Goal: Task Accomplishment & Management: Manage account settings

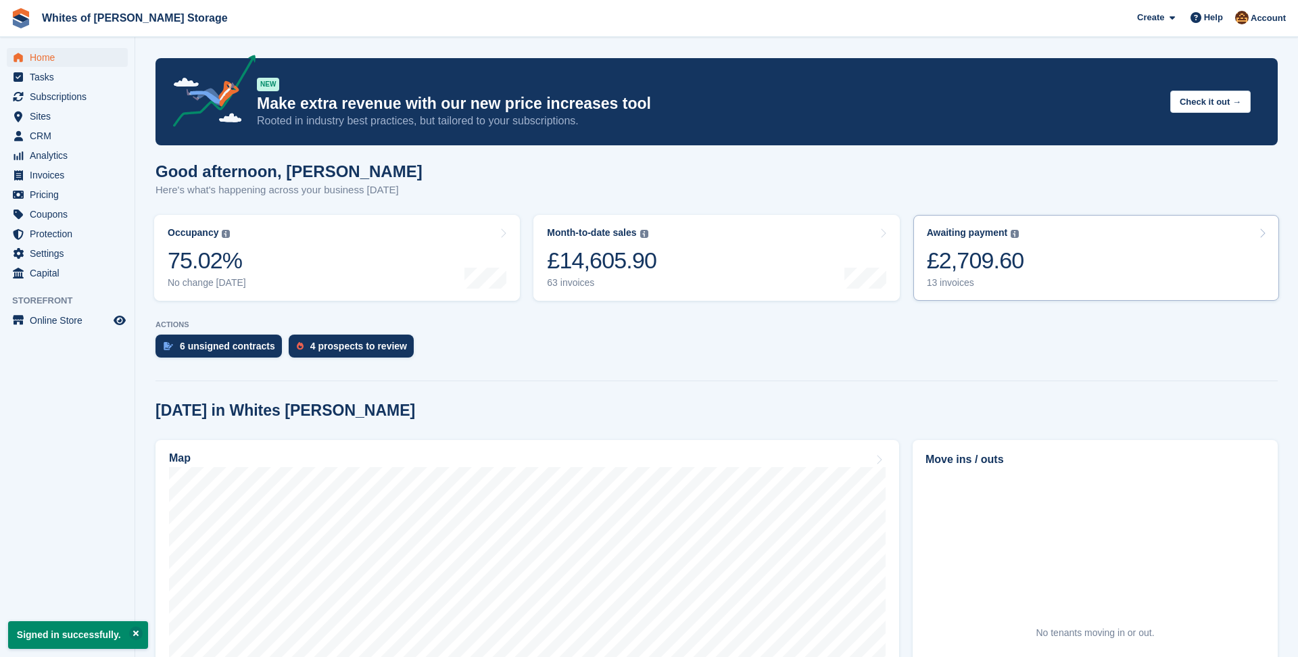
click at [1013, 253] on div "£2,709.60" at bounding box center [975, 261] width 97 height 28
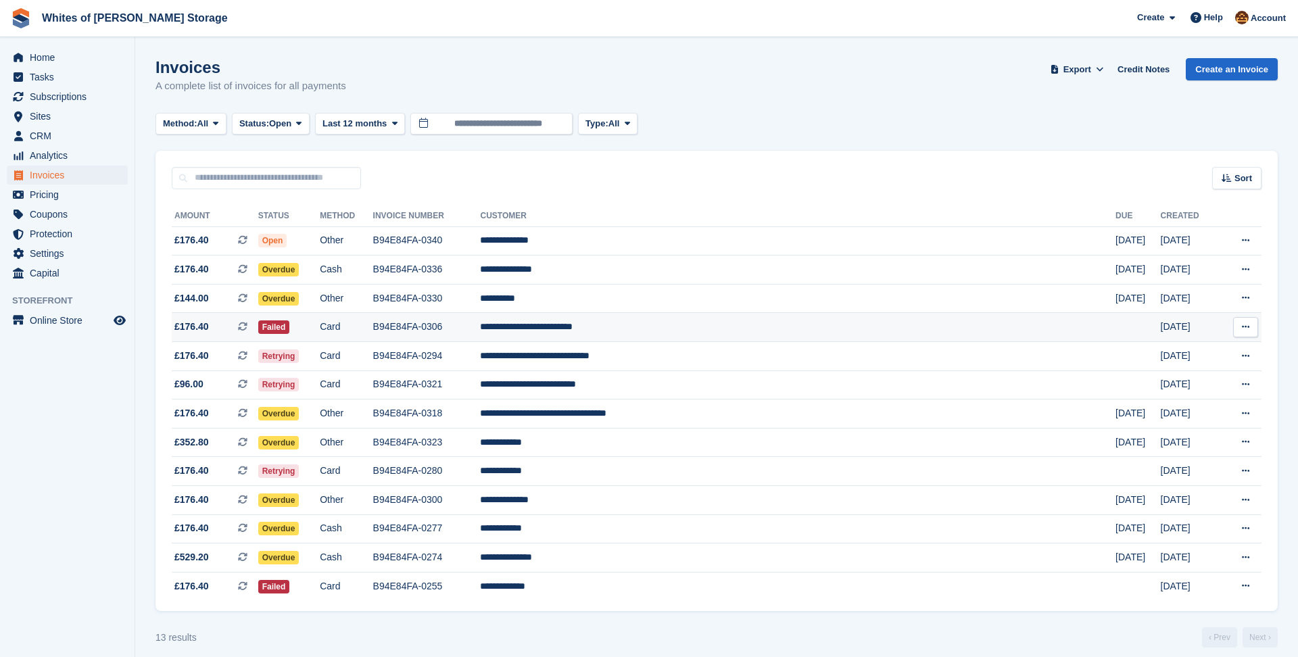
click at [737, 322] on td "**********" at bounding box center [797, 327] width 635 height 29
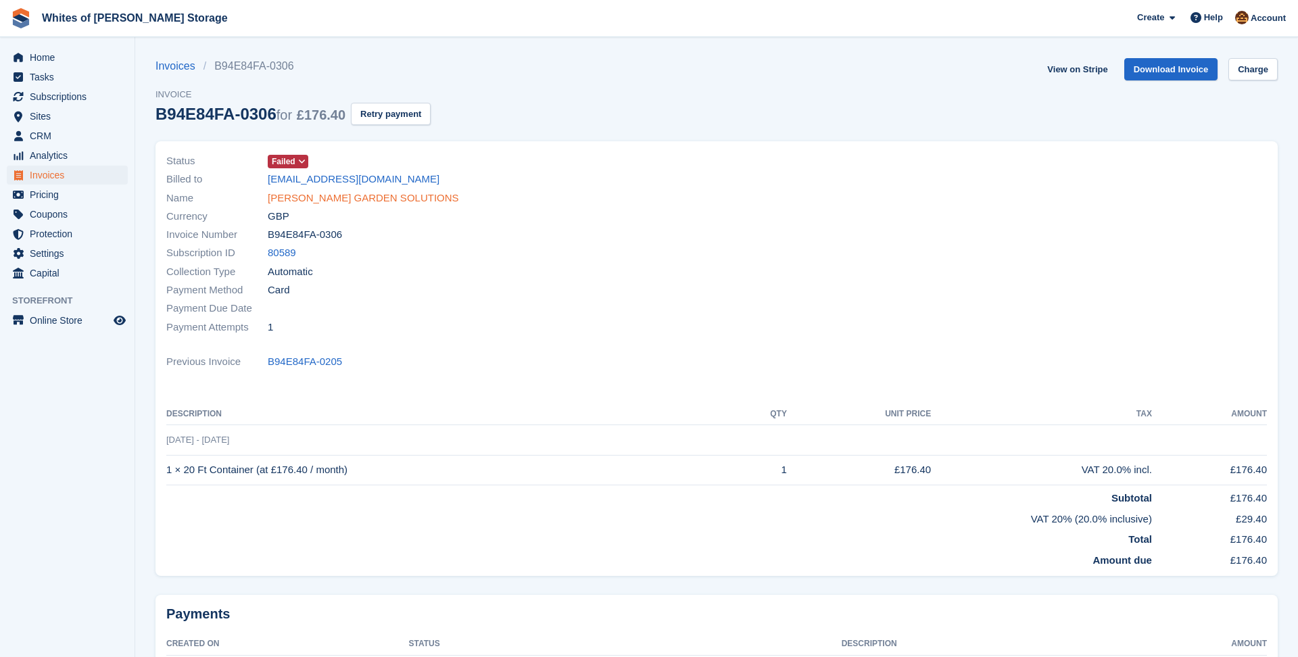
click at [312, 196] on link "JAMIE - JR GARDEN SOLUTIONS" at bounding box center [363, 199] width 191 height 16
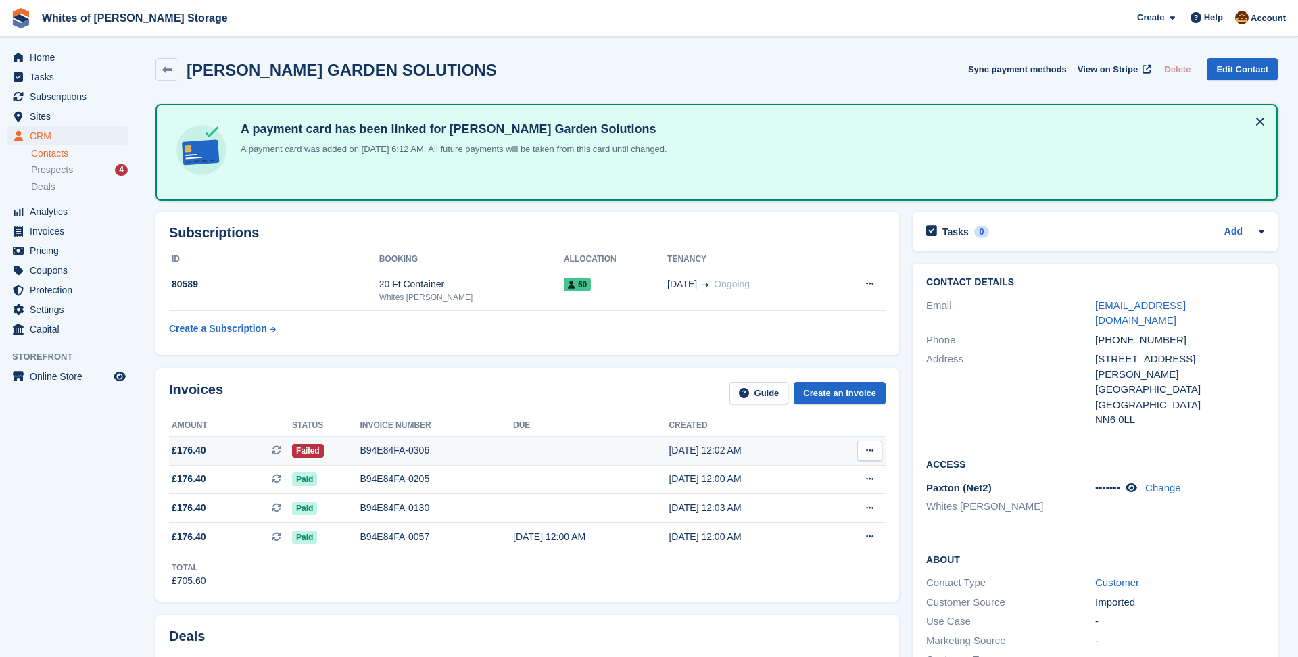
click at [472, 453] on div "B94E84FA-0306" at bounding box center [436, 450] width 153 height 14
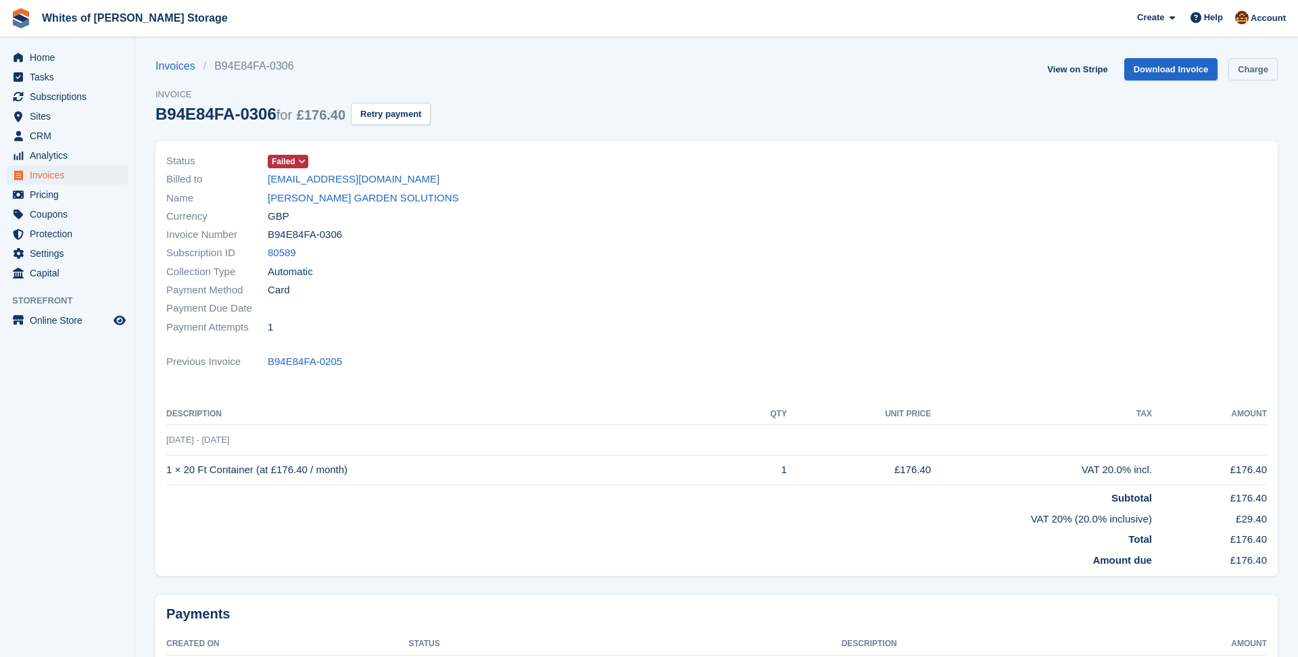
click at [1245, 75] on link "Charge" at bounding box center [1252, 69] width 49 height 22
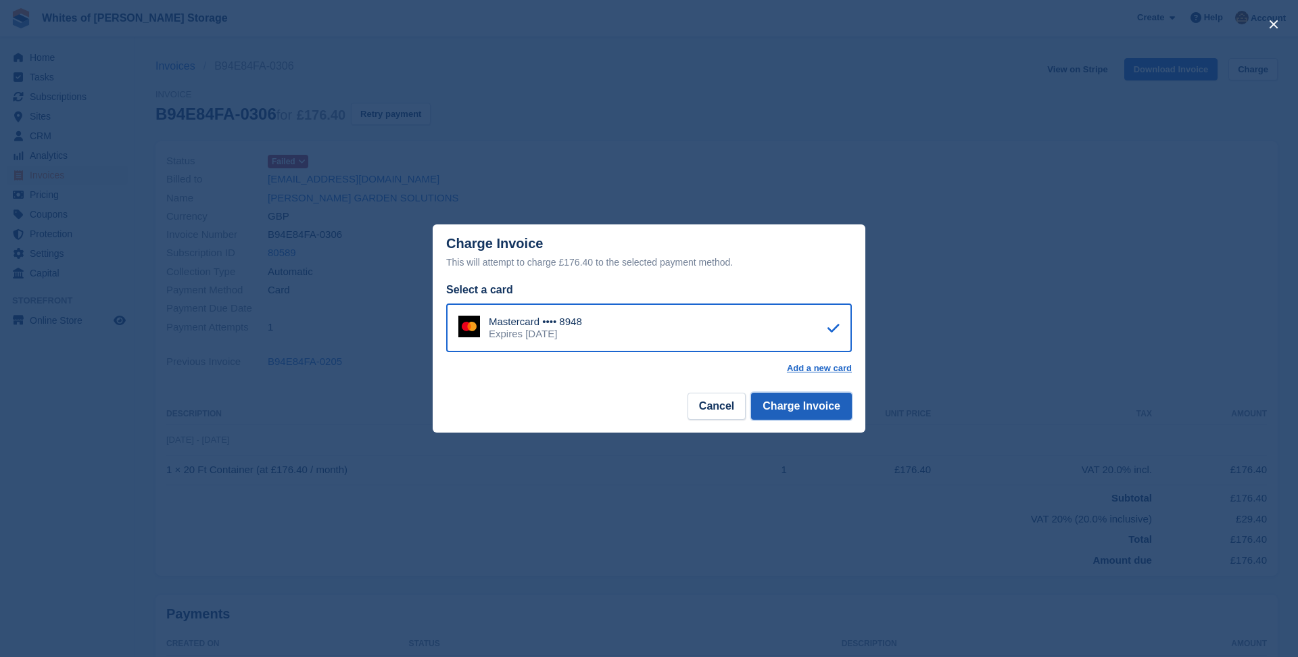
click at [797, 404] on button "Charge Invoice" at bounding box center [801, 406] width 101 height 27
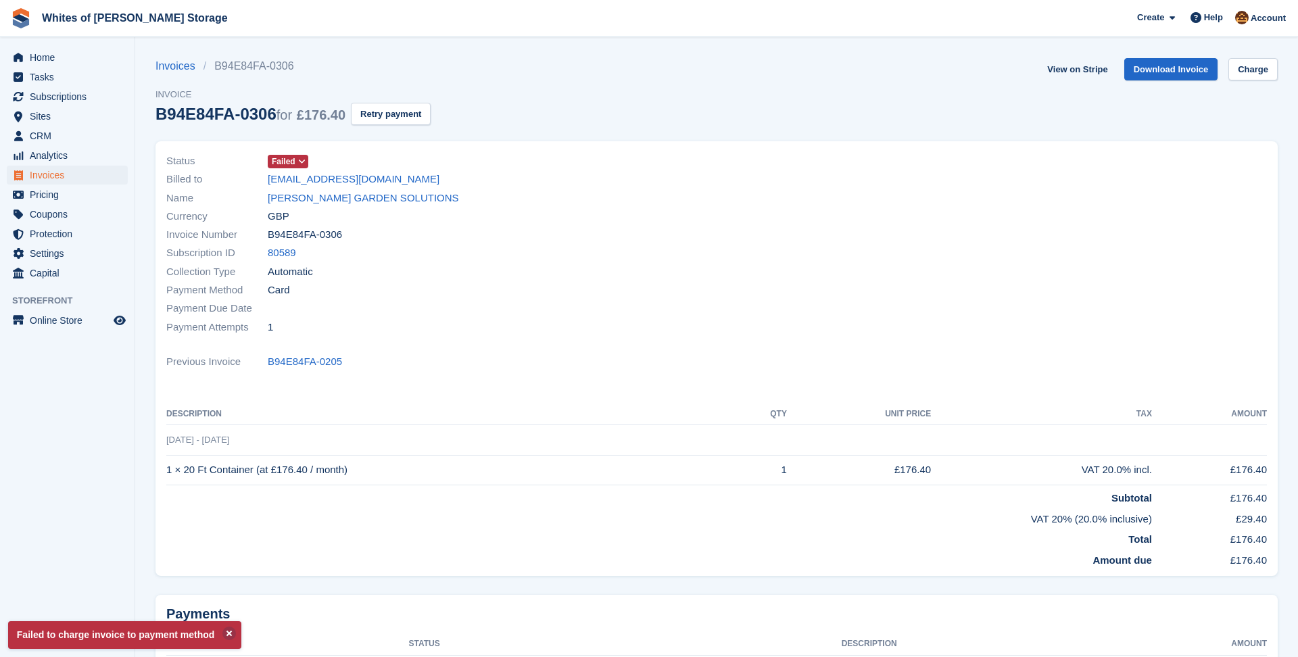
click at [301, 164] on icon at bounding box center [301, 161] width 7 height 8
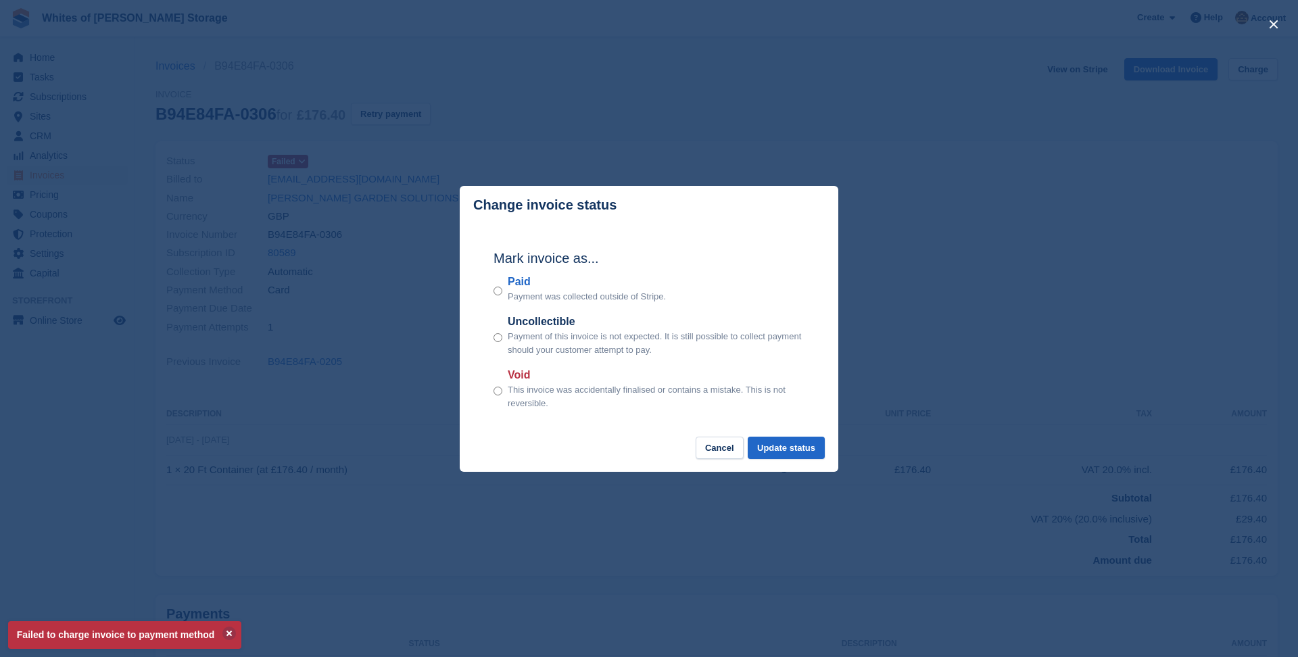
click at [696, 137] on div "close" at bounding box center [649, 328] width 1298 height 657
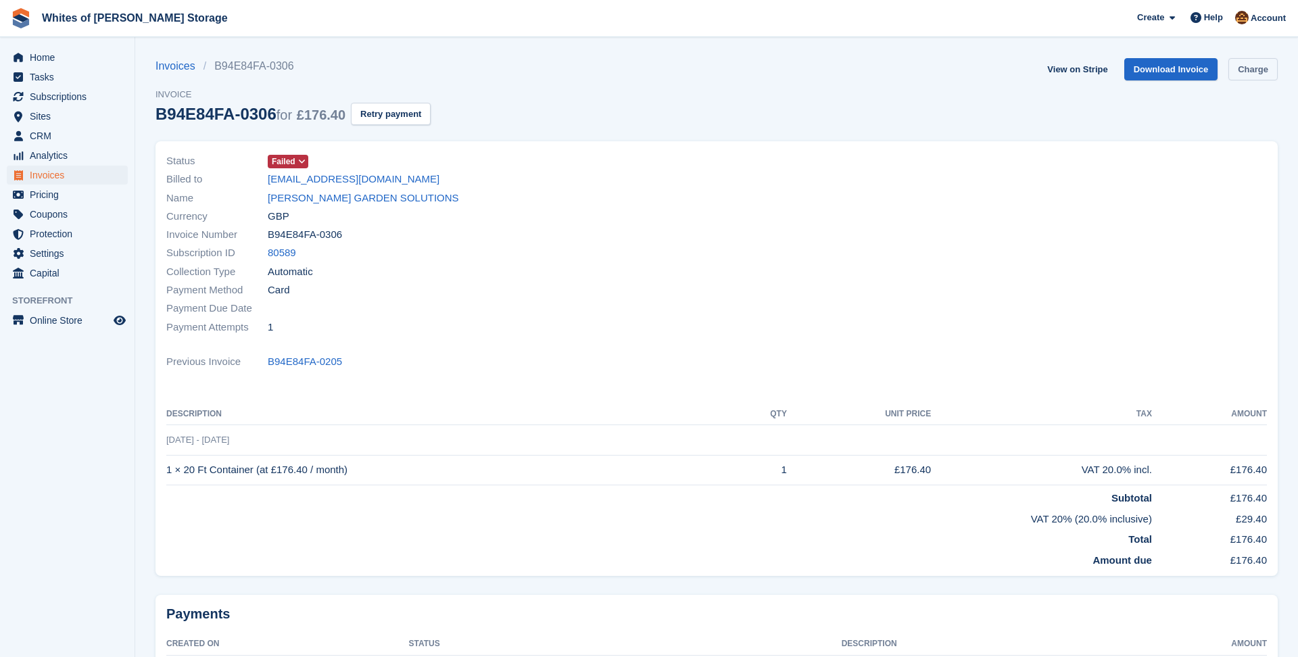
click at [1265, 64] on link "Charge" at bounding box center [1252, 69] width 49 height 22
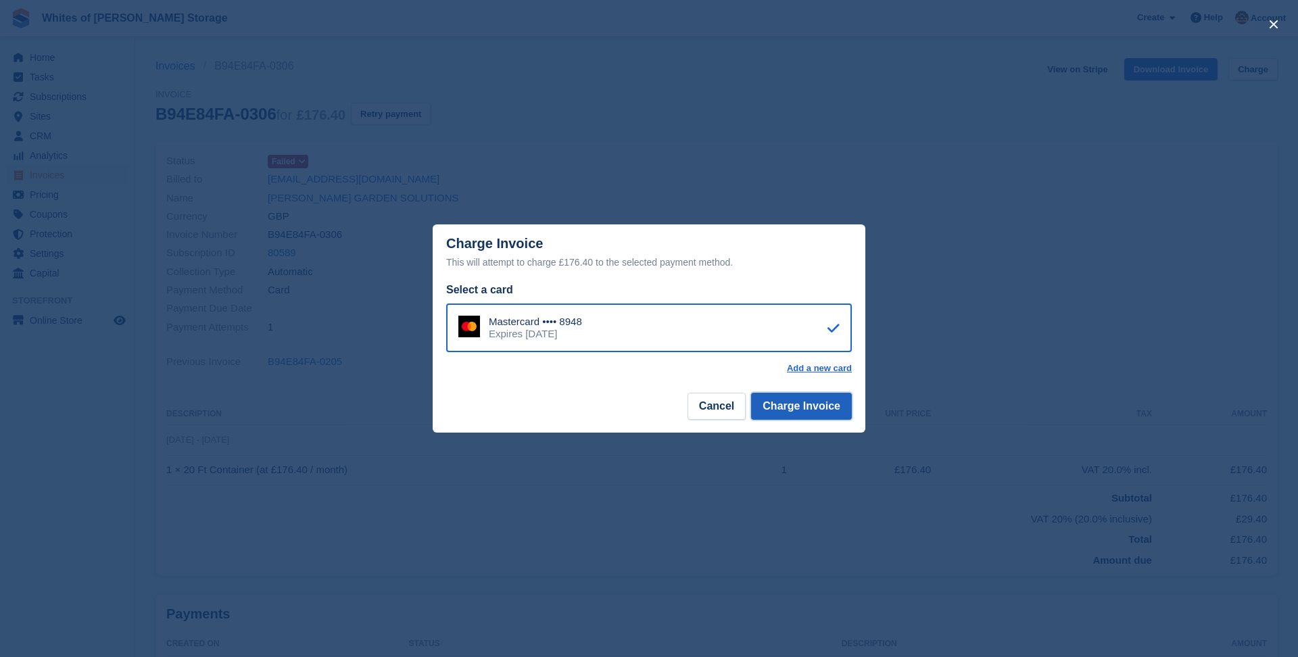
click at [817, 410] on button "Charge Invoice" at bounding box center [801, 406] width 101 height 27
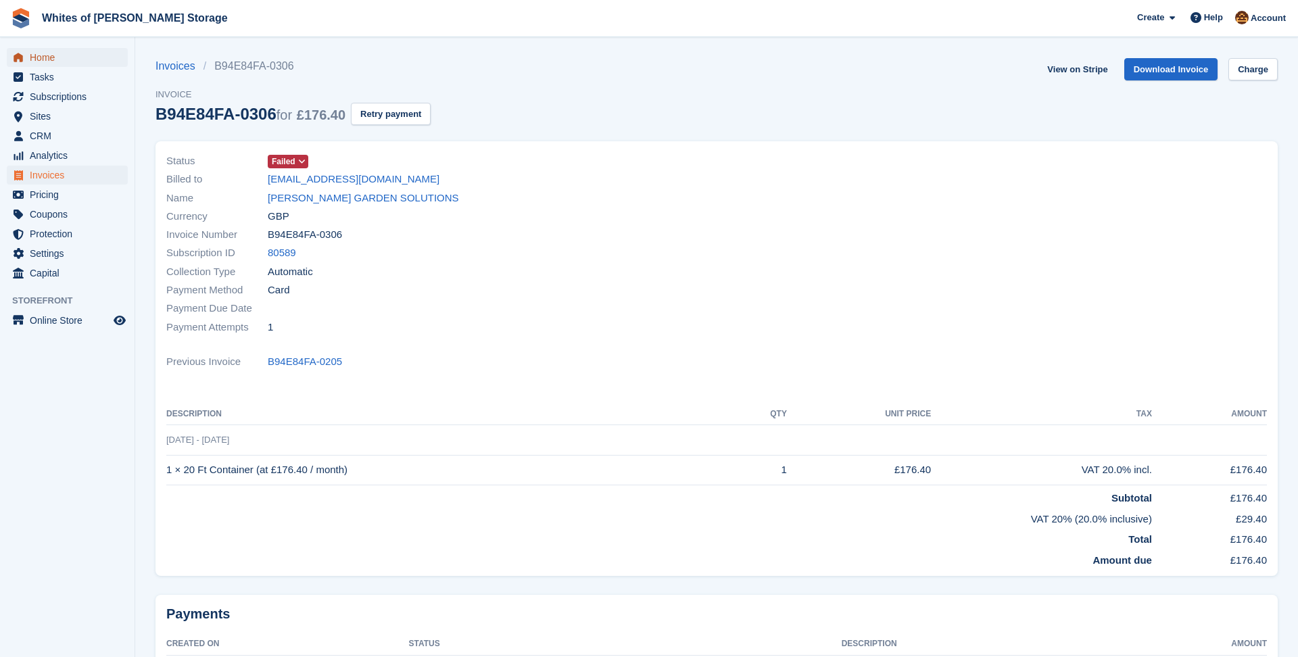
click at [66, 56] on span "Home" at bounding box center [70, 57] width 81 height 19
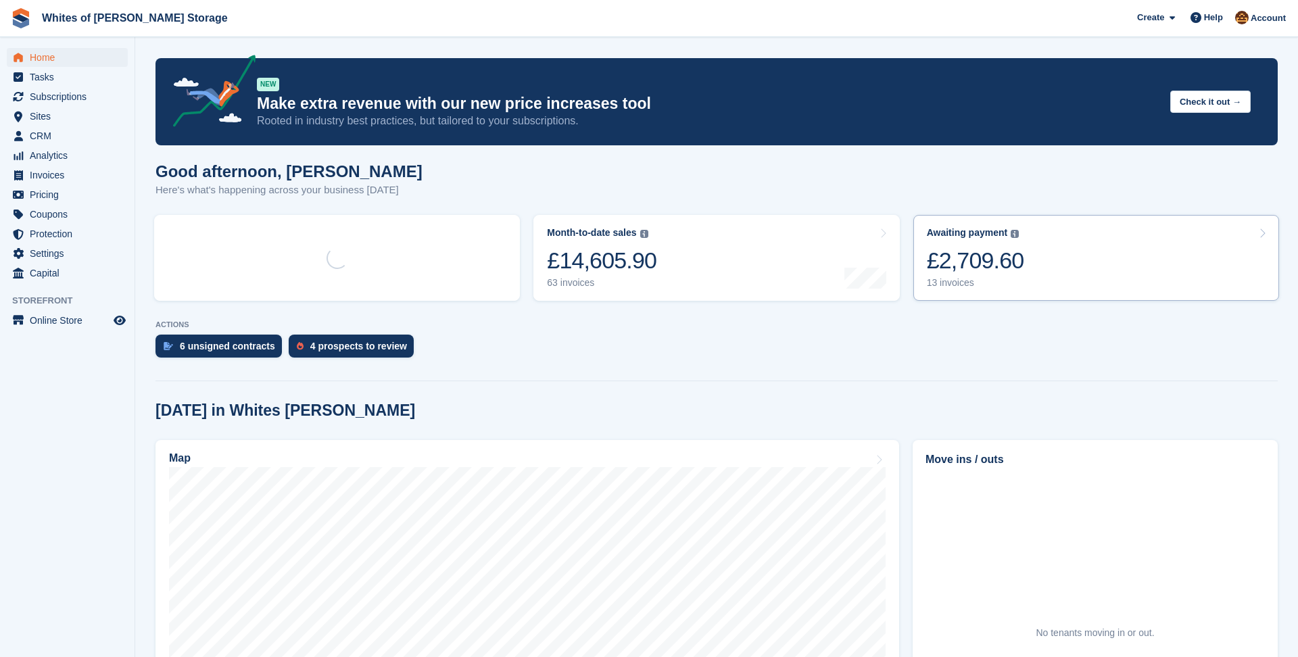
click at [1072, 262] on link "Awaiting payment The total outstanding balance on all open invoices. £2,709.60 …" at bounding box center [1096, 258] width 366 height 86
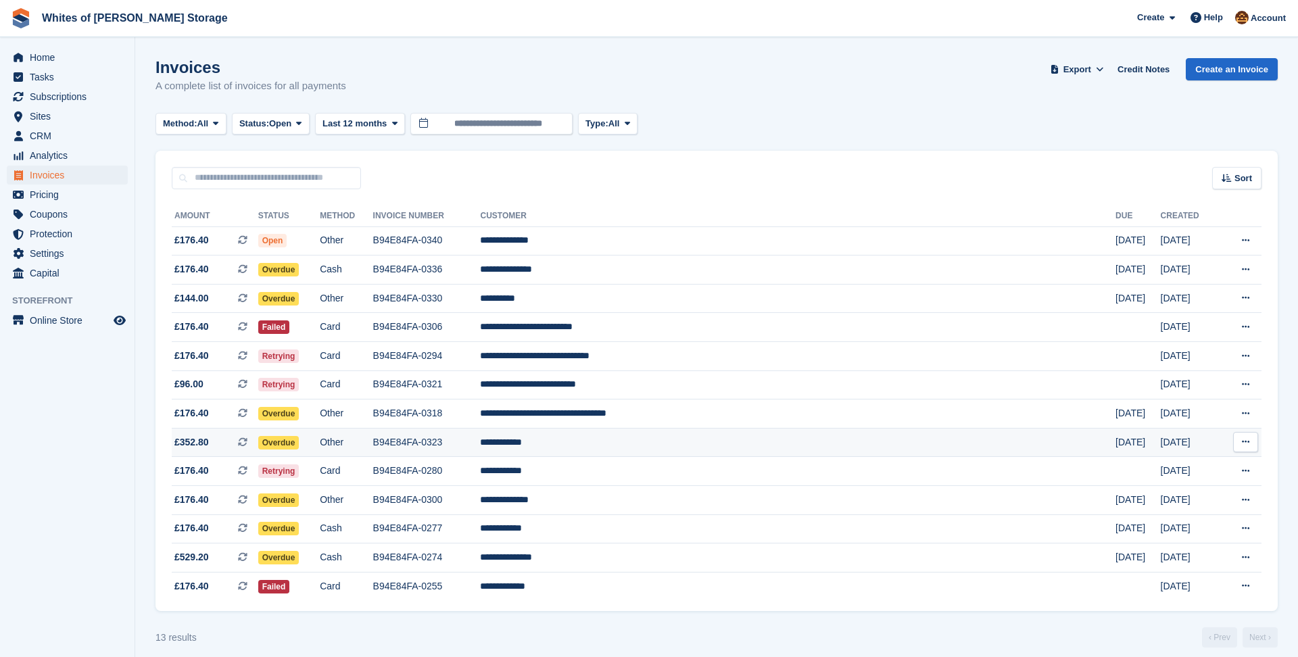
click at [698, 448] on td "**********" at bounding box center [797, 442] width 635 height 29
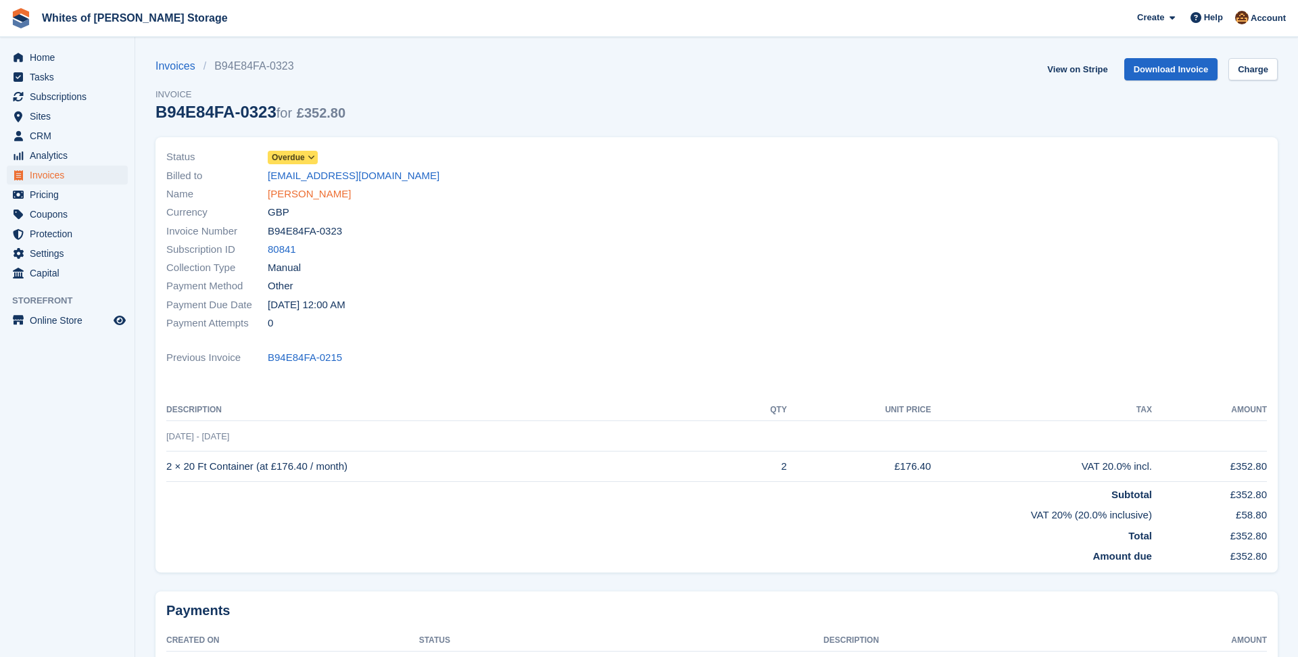
click at [322, 189] on link "WAYNE DAWBER" at bounding box center [309, 195] width 83 height 16
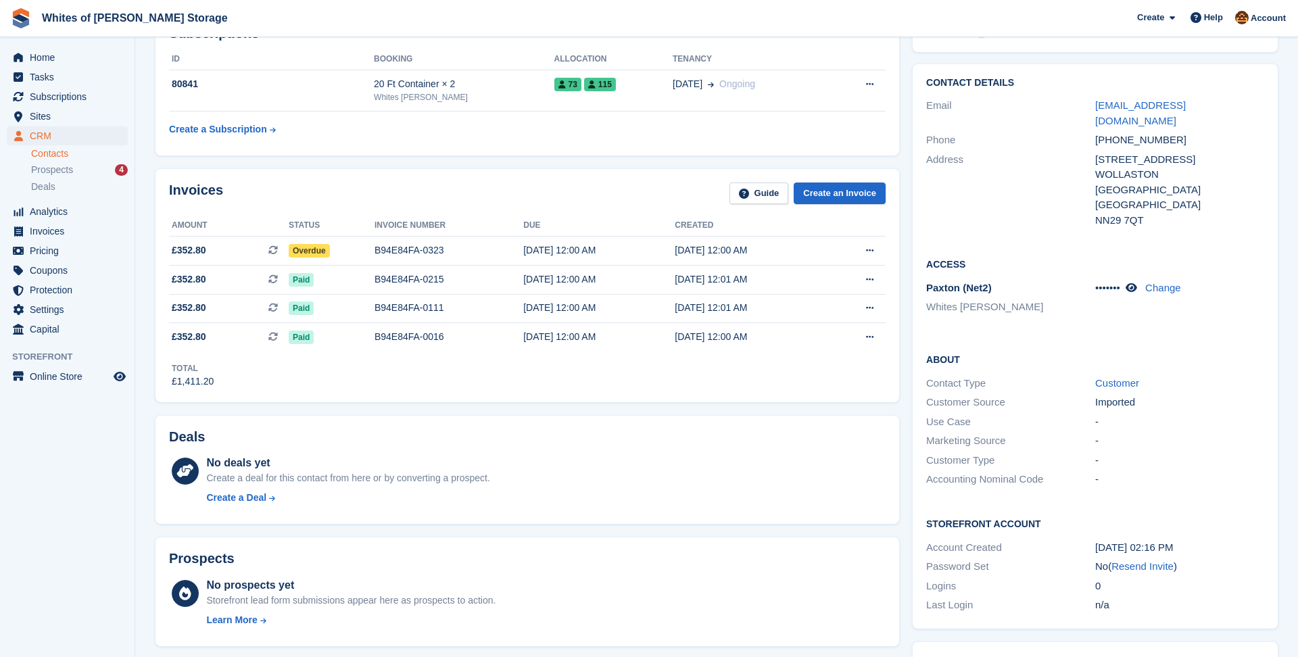
scroll to position [228, 0]
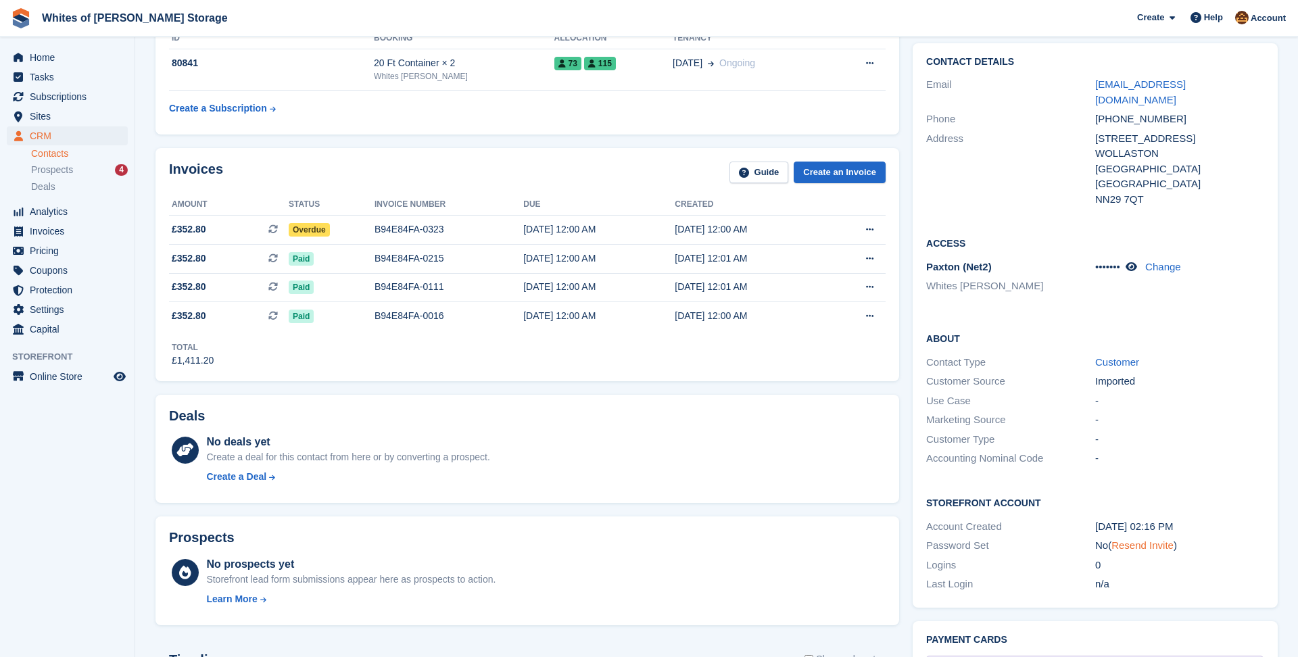
click at [1146, 539] on link "Resend Invite" at bounding box center [1142, 544] width 62 height 11
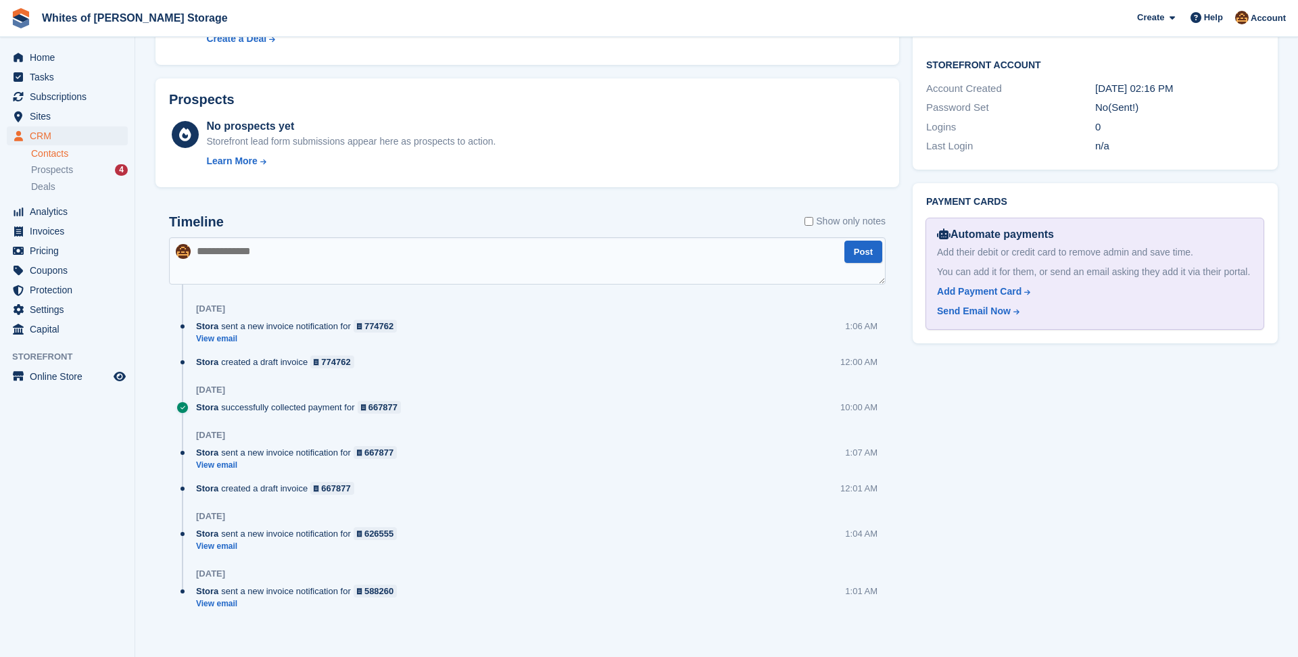
scroll to position [0, 0]
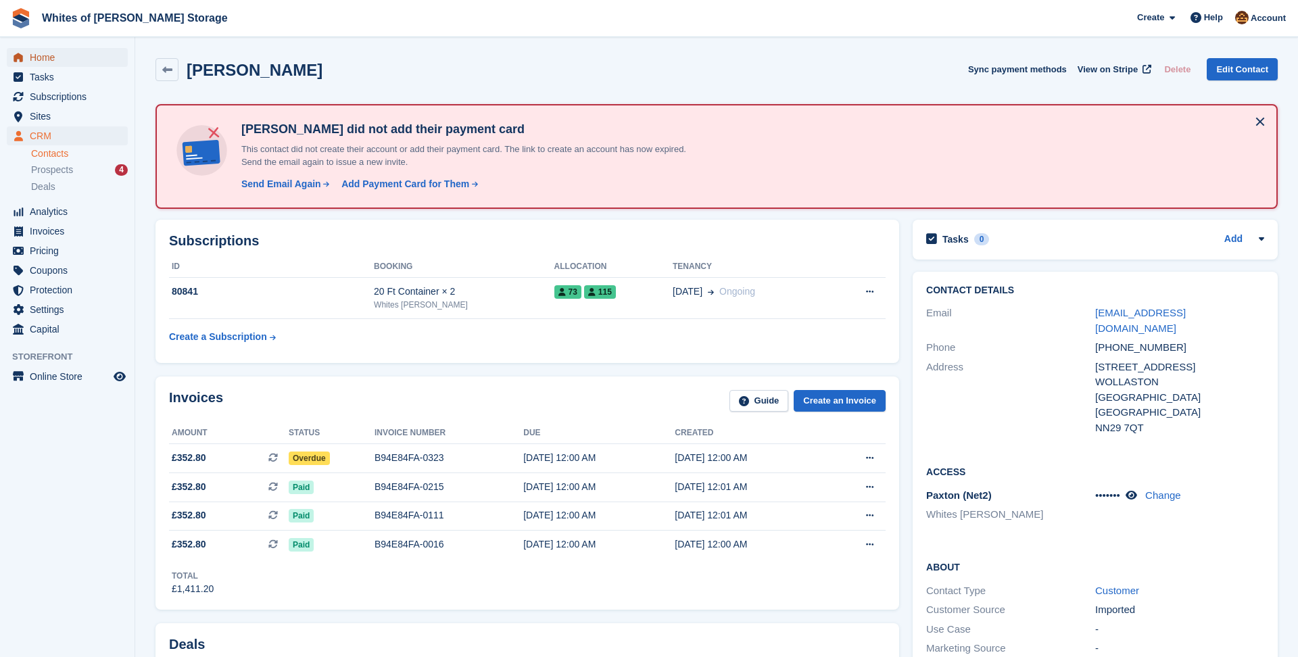
click at [51, 60] on span "Home" at bounding box center [70, 57] width 81 height 19
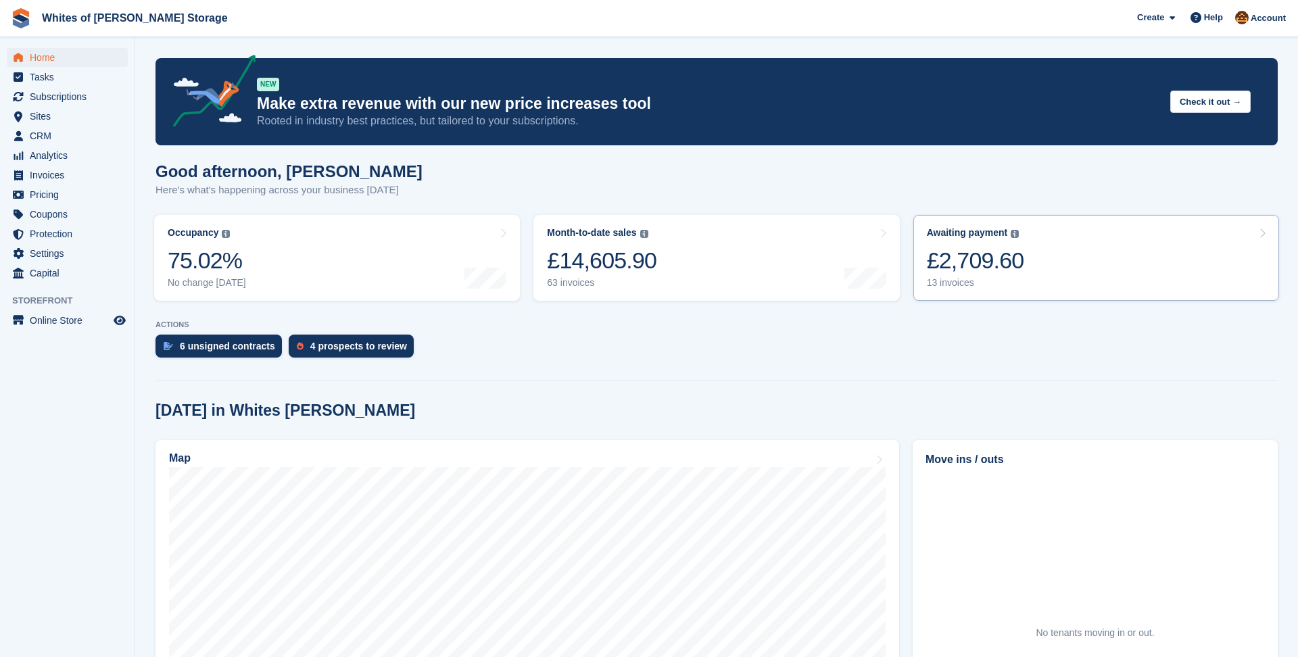
click at [1024, 268] on div "£2,709.60" at bounding box center [975, 261] width 97 height 28
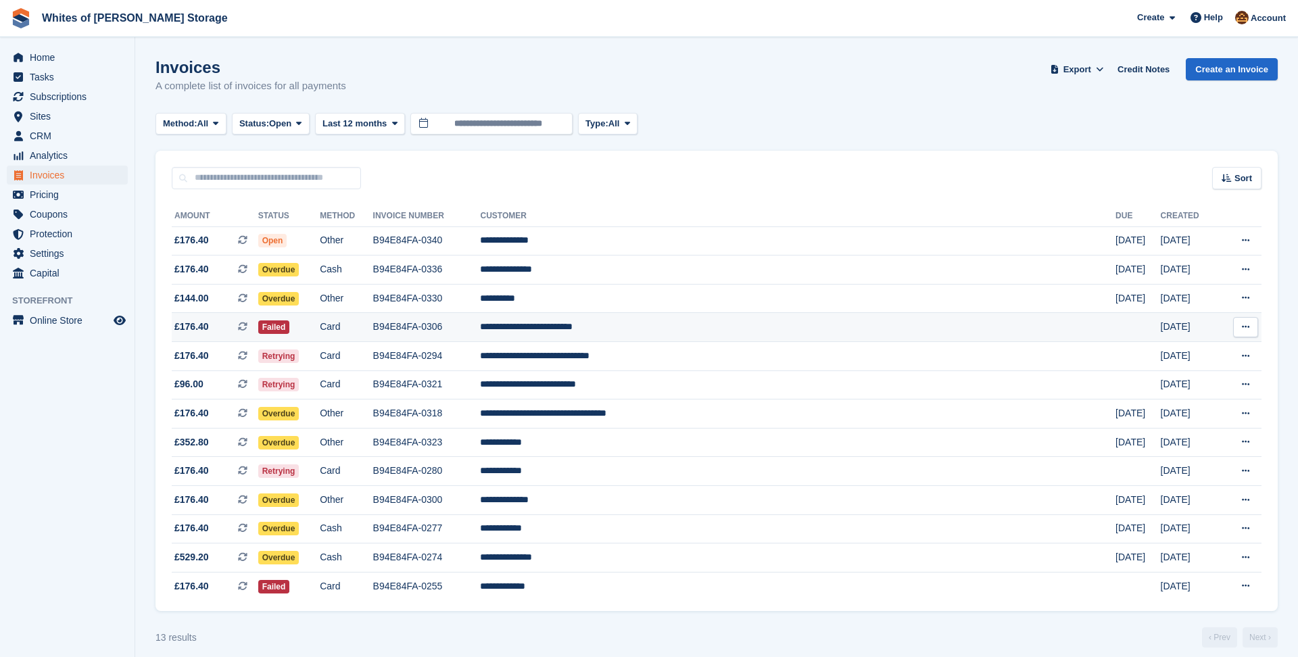
scroll to position [11, 0]
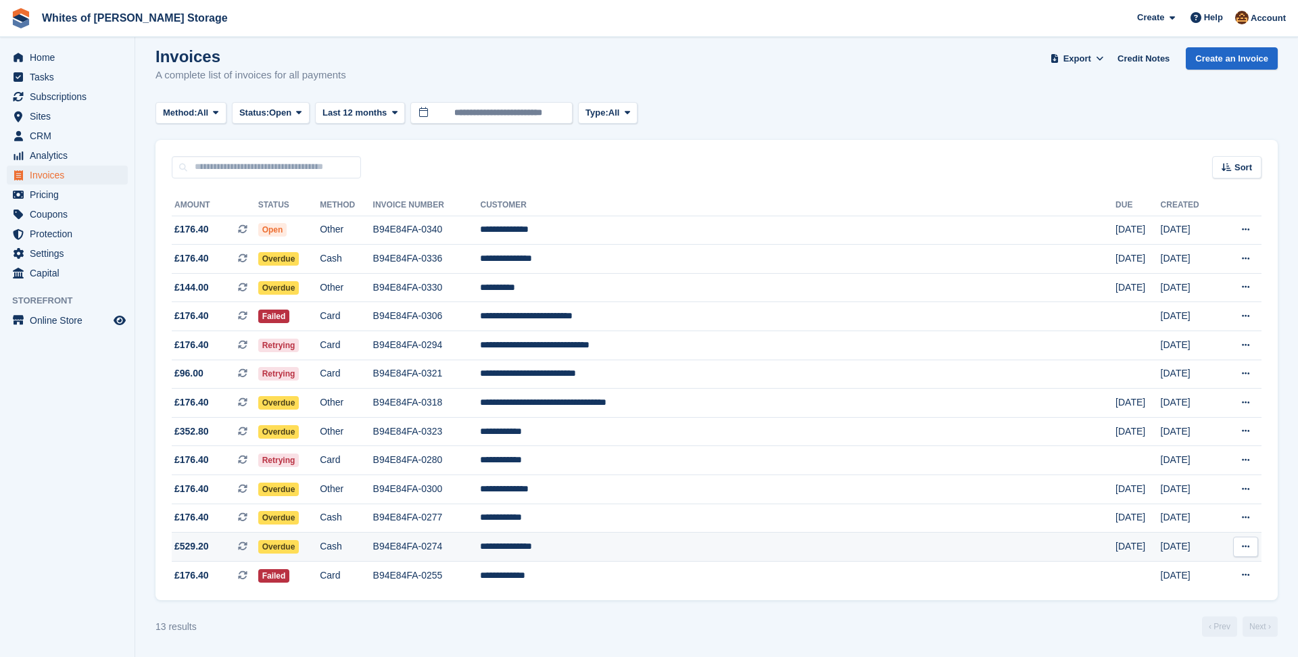
click at [801, 544] on td "**********" at bounding box center [797, 547] width 635 height 29
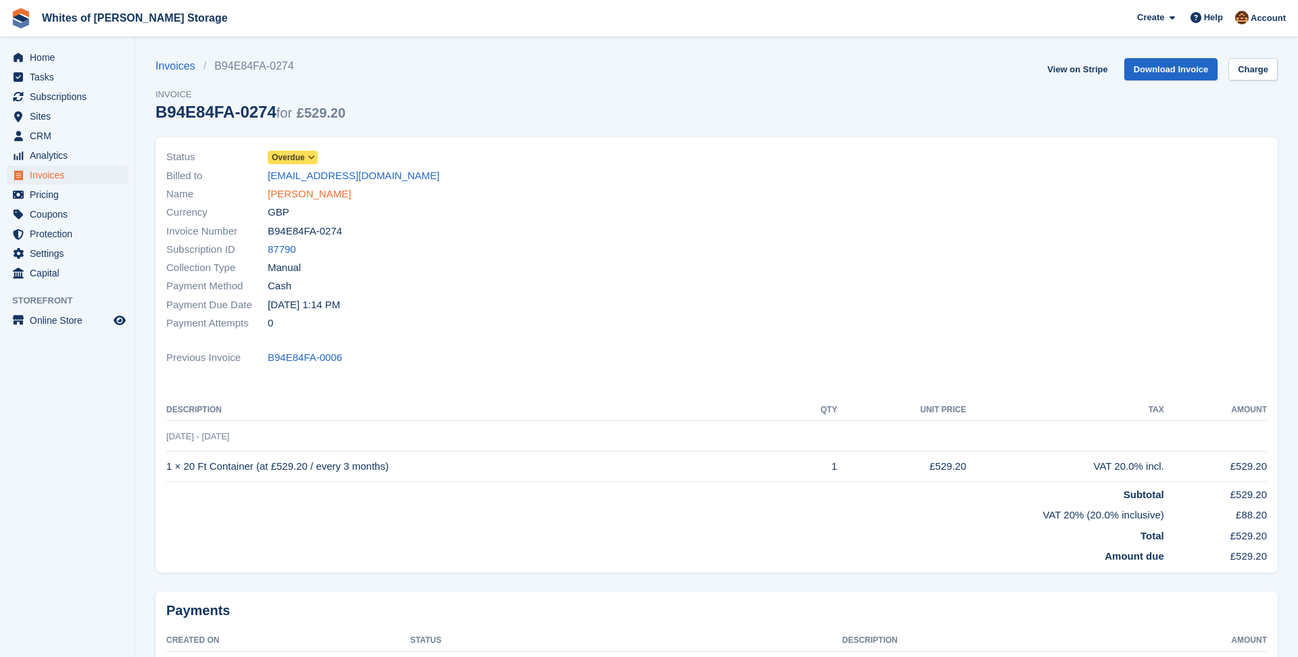
click at [307, 197] on link "[PERSON_NAME]" at bounding box center [309, 195] width 83 height 16
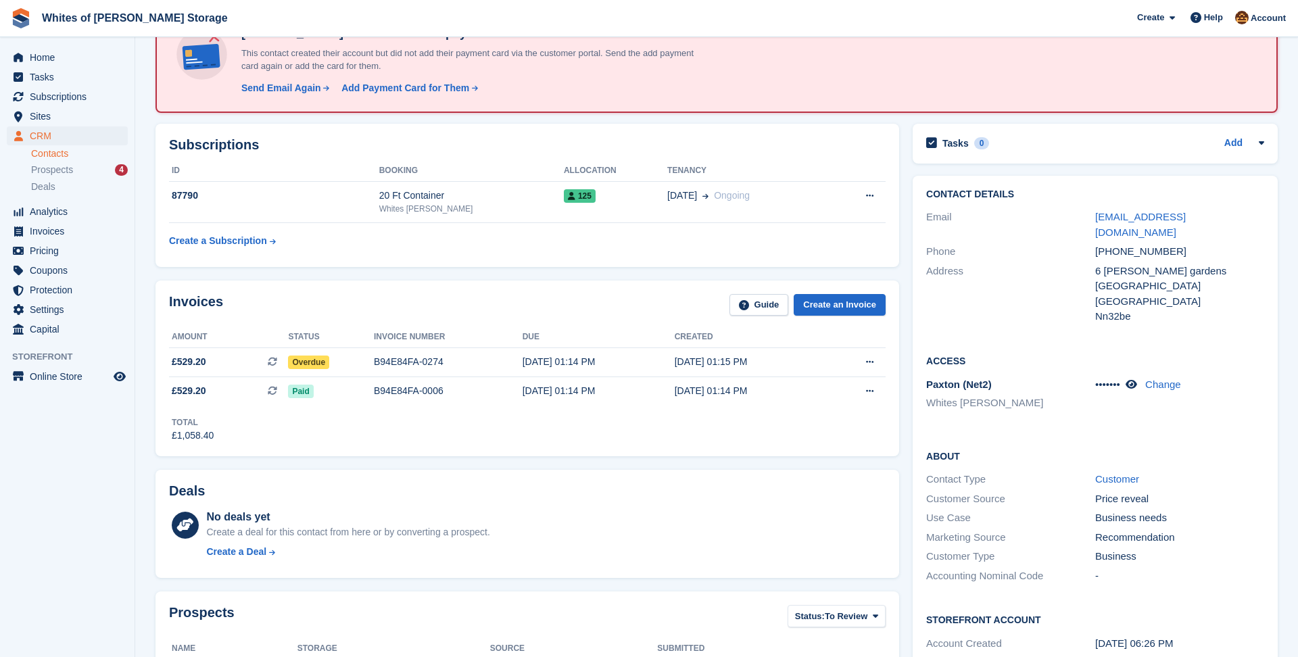
scroll to position [99, 0]
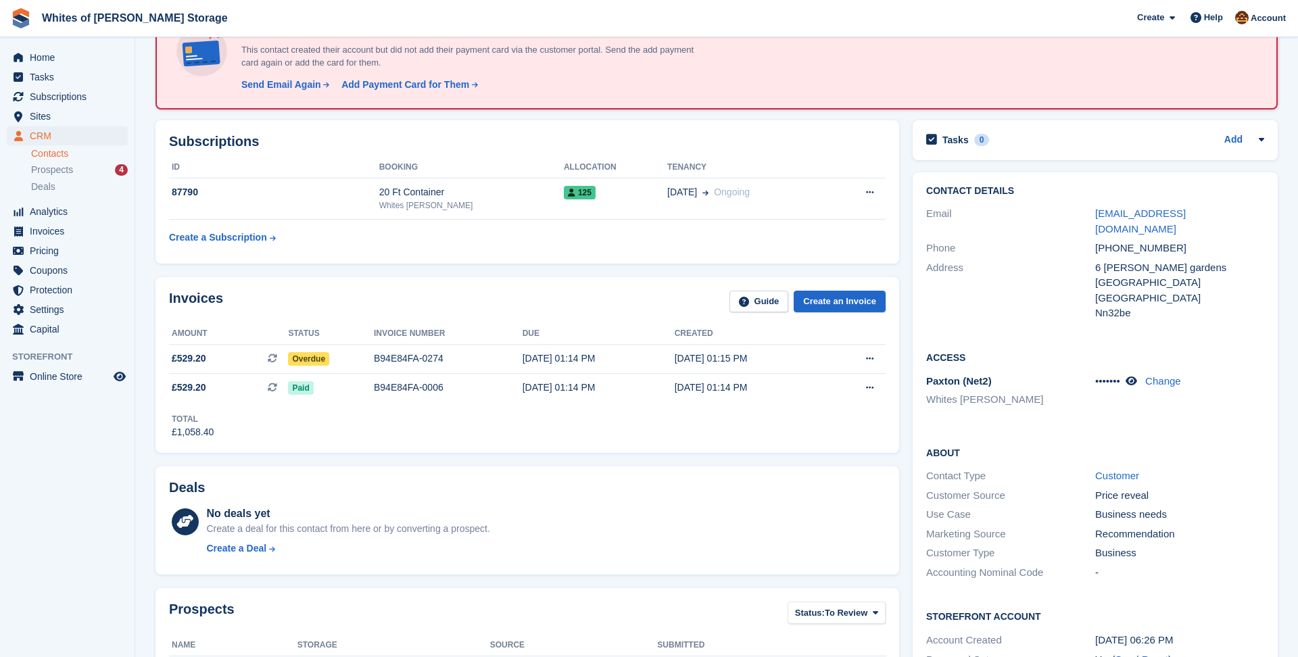
click at [1233, 306] on div "Nn32be" at bounding box center [1179, 314] width 169 height 16
click at [399, 356] on div "B94E84FA-0274" at bounding box center [448, 358] width 149 height 14
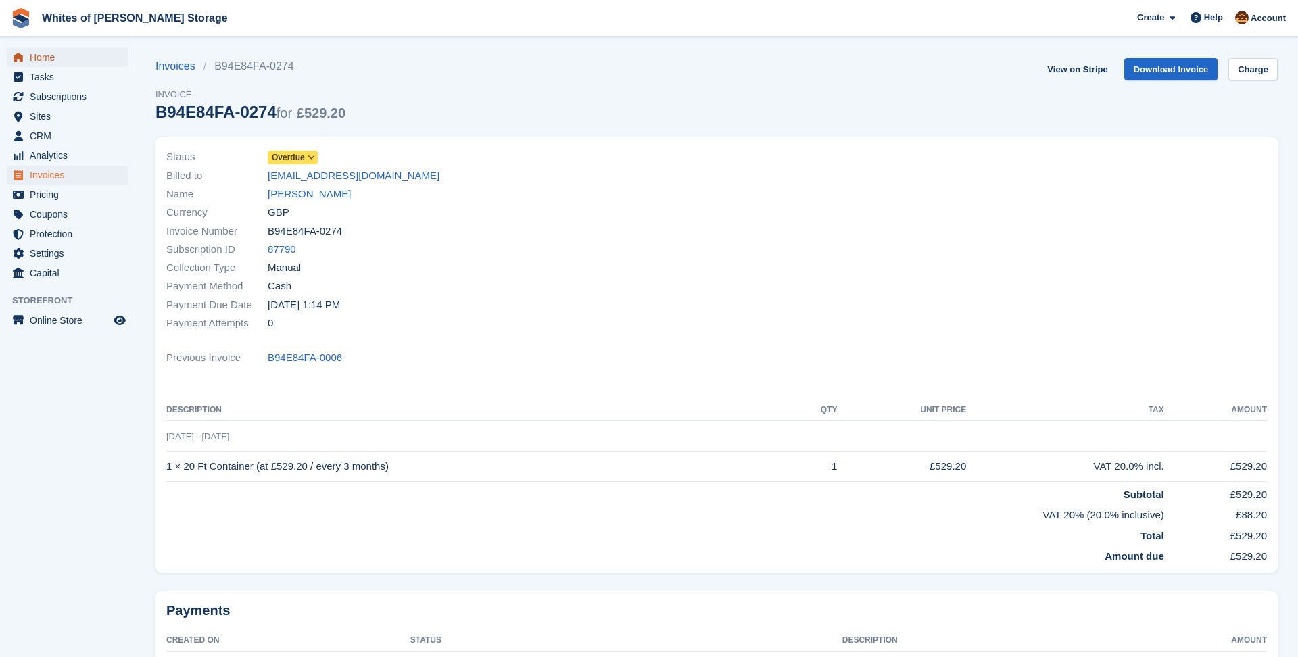
click at [43, 62] on span "Home" at bounding box center [70, 57] width 81 height 19
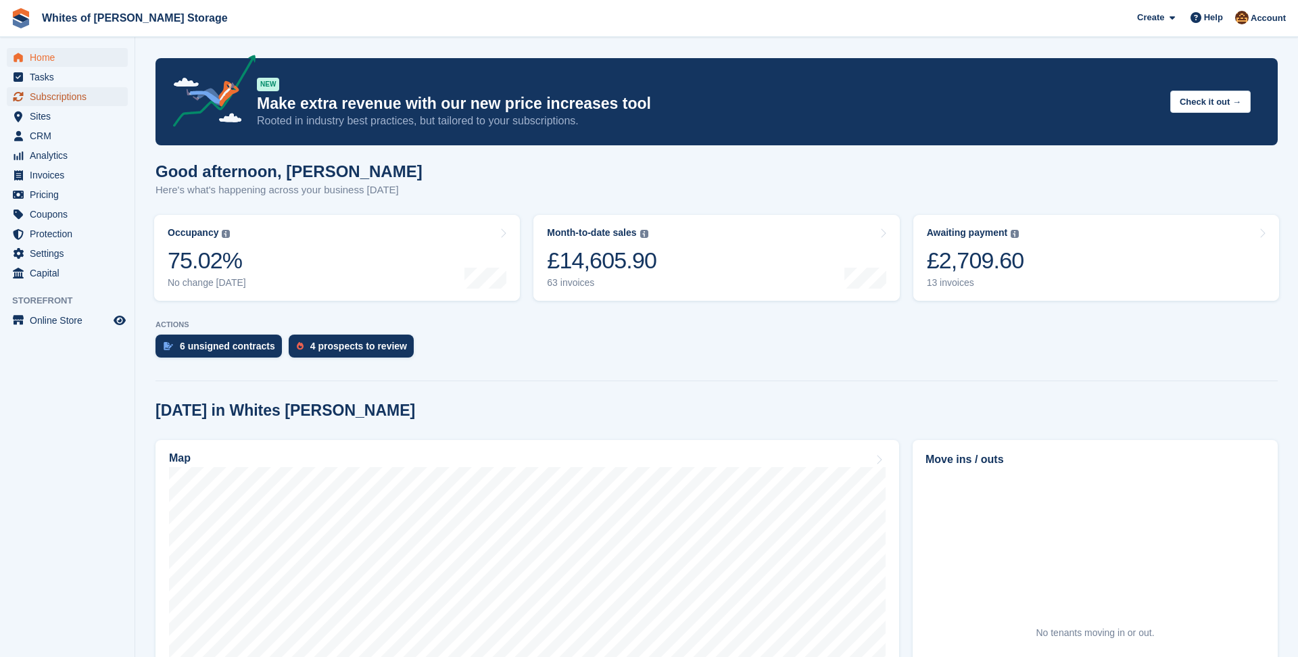
click at [49, 97] on span "Subscriptions" at bounding box center [70, 96] width 81 height 19
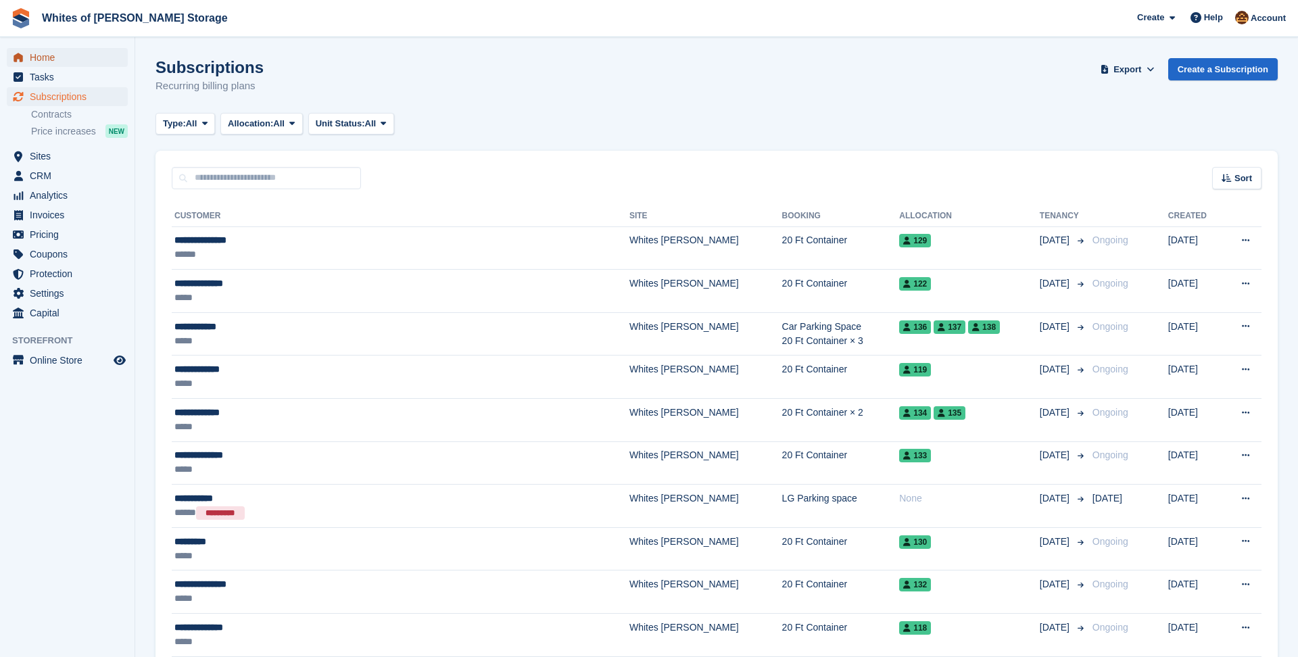
click at [46, 51] on span "Home" at bounding box center [70, 57] width 81 height 19
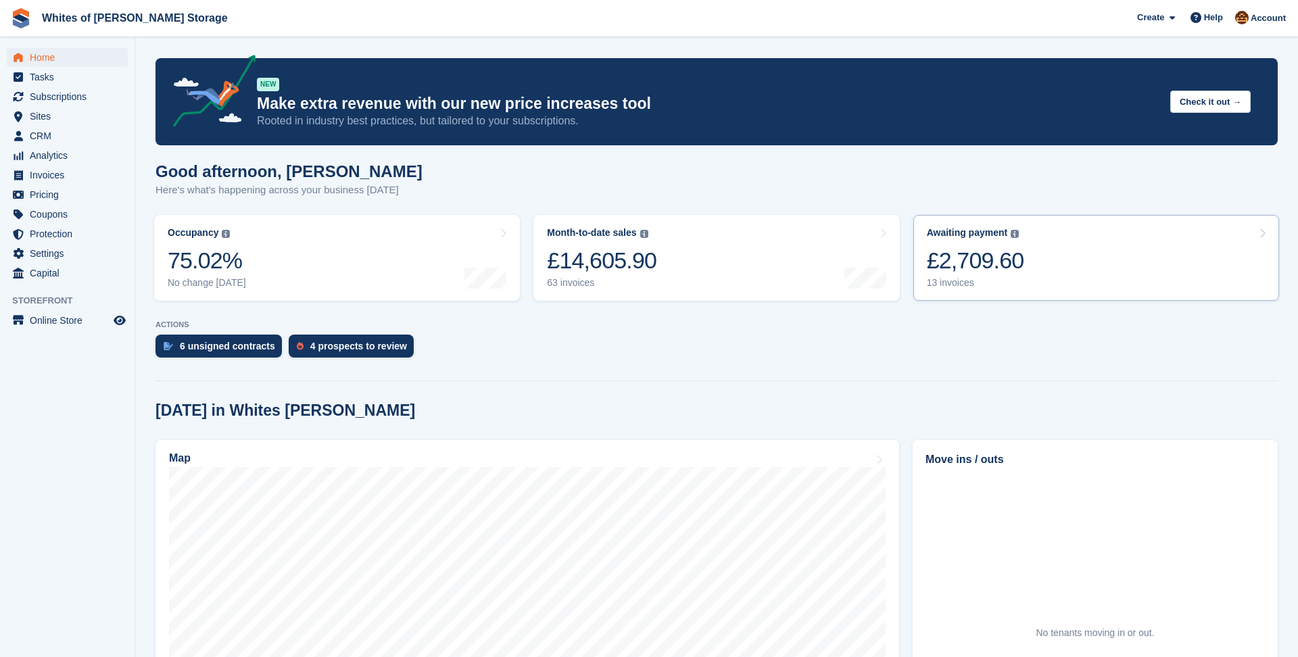
click at [1034, 249] on link "Awaiting payment The total outstanding balance on all open invoices. £2,709.60 …" at bounding box center [1096, 258] width 366 height 86
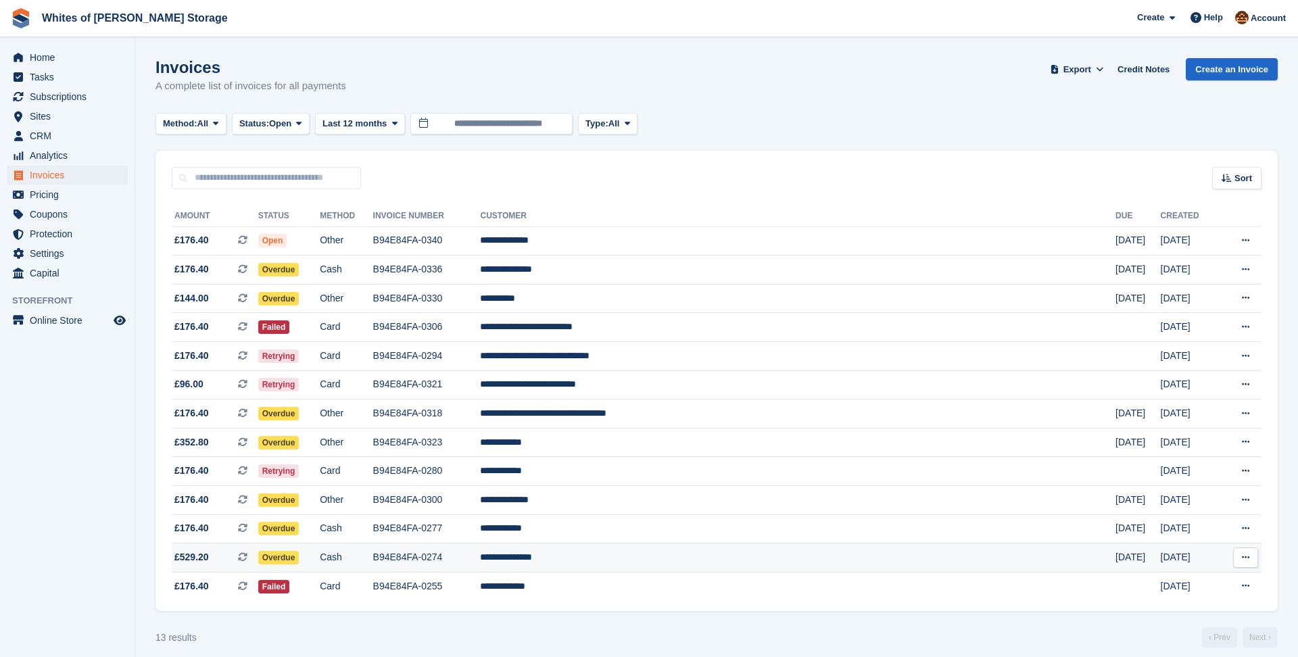
click at [677, 564] on td "**********" at bounding box center [797, 557] width 635 height 29
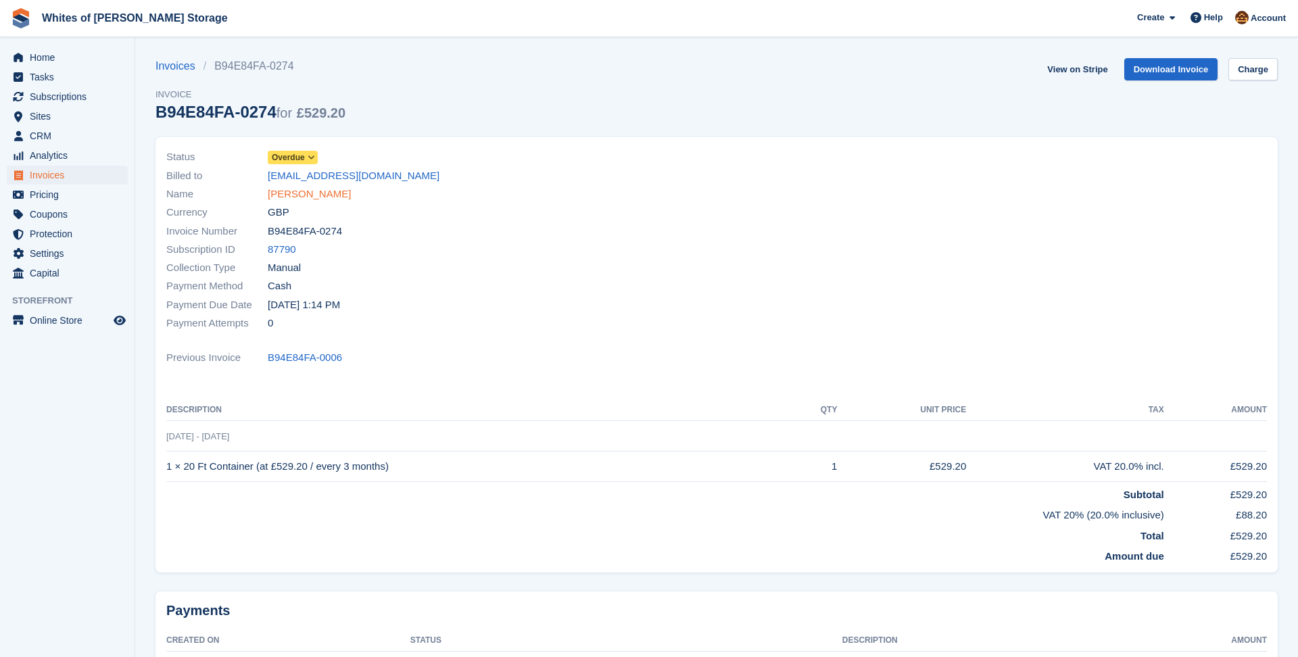
click at [300, 199] on link "[PERSON_NAME]" at bounding box center [309, 195] width 83 height 16
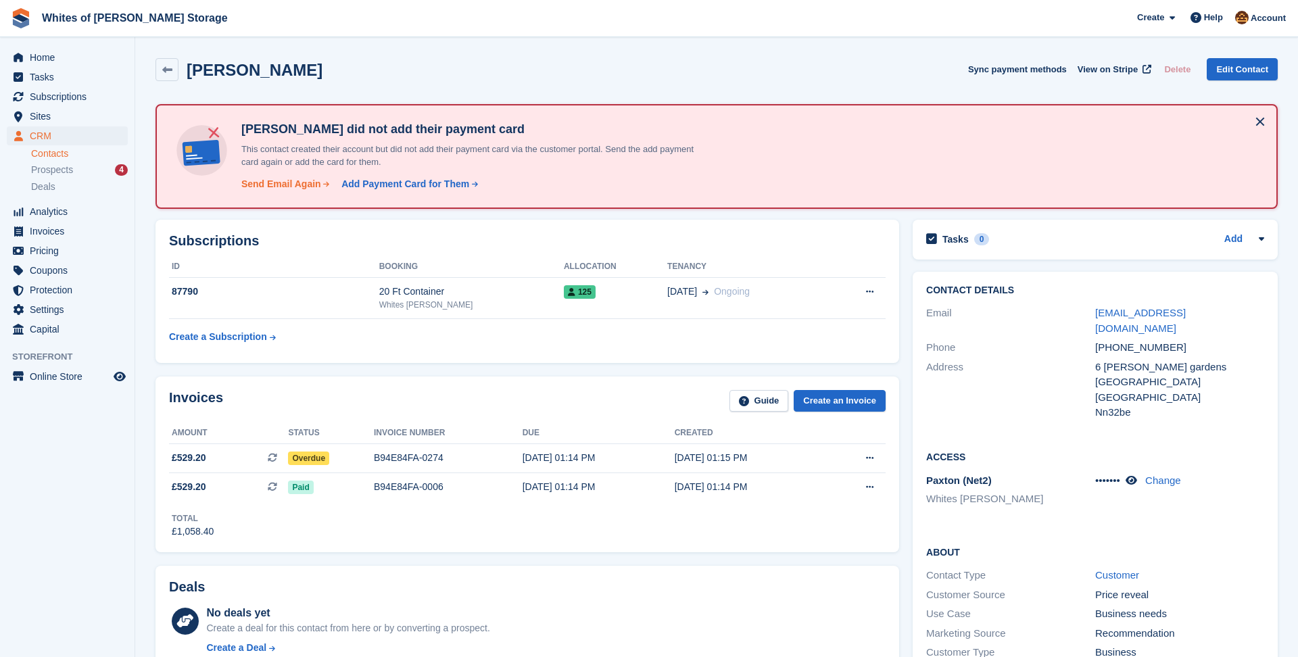
click at [301, 184] on div "Send Email Again" at bounding box center [281, 184] width 80 height 14
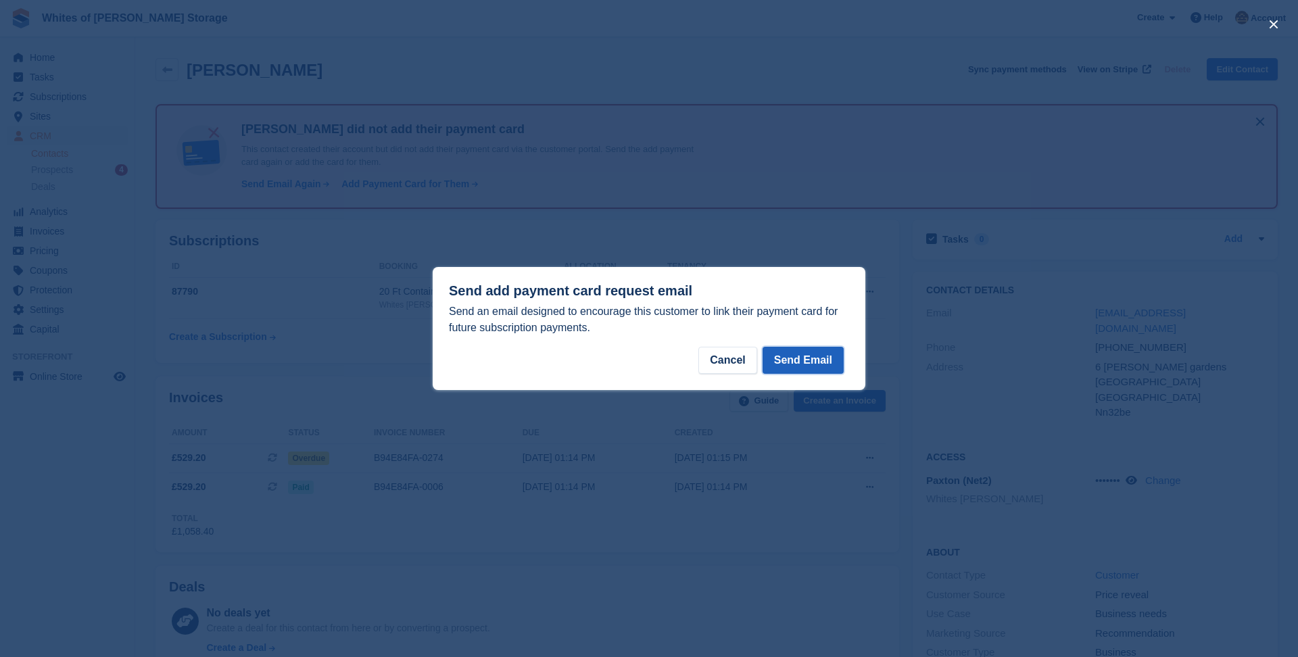
click at [787, 355] on button "Send Email" at bounding box center [802, 360] width 81 height 27
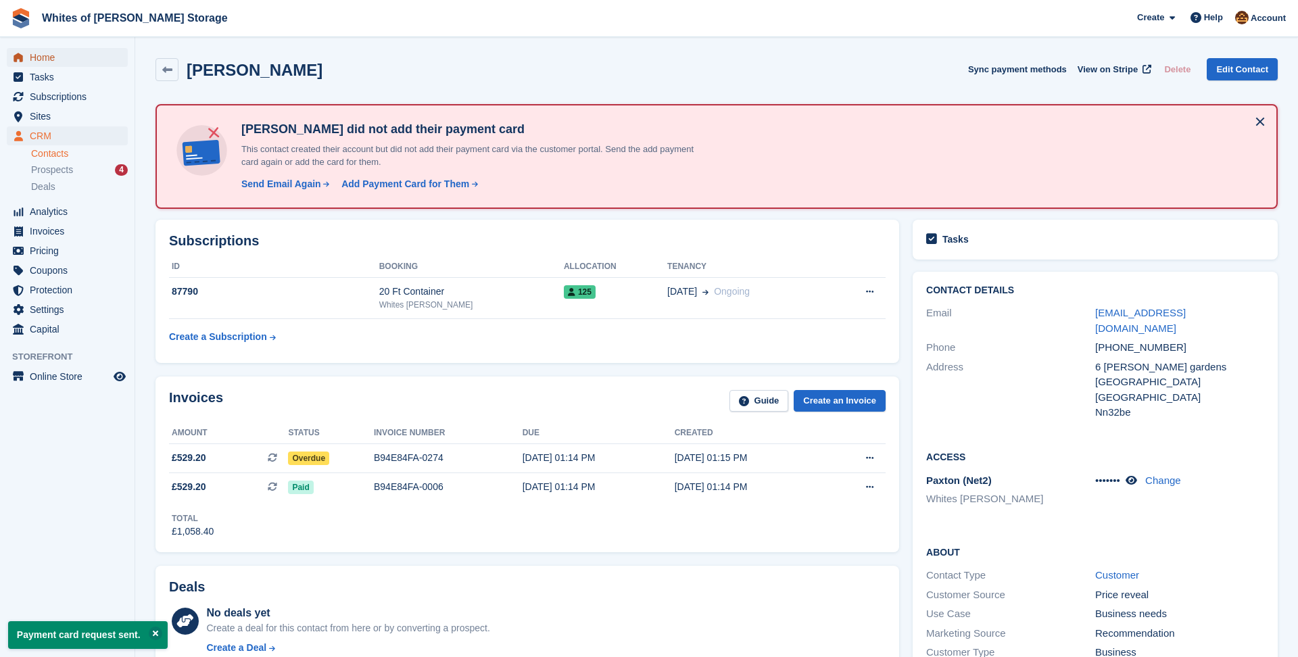
click at [46, 56] on span "Home" at bounding box center [70, 57] width 81 height 19
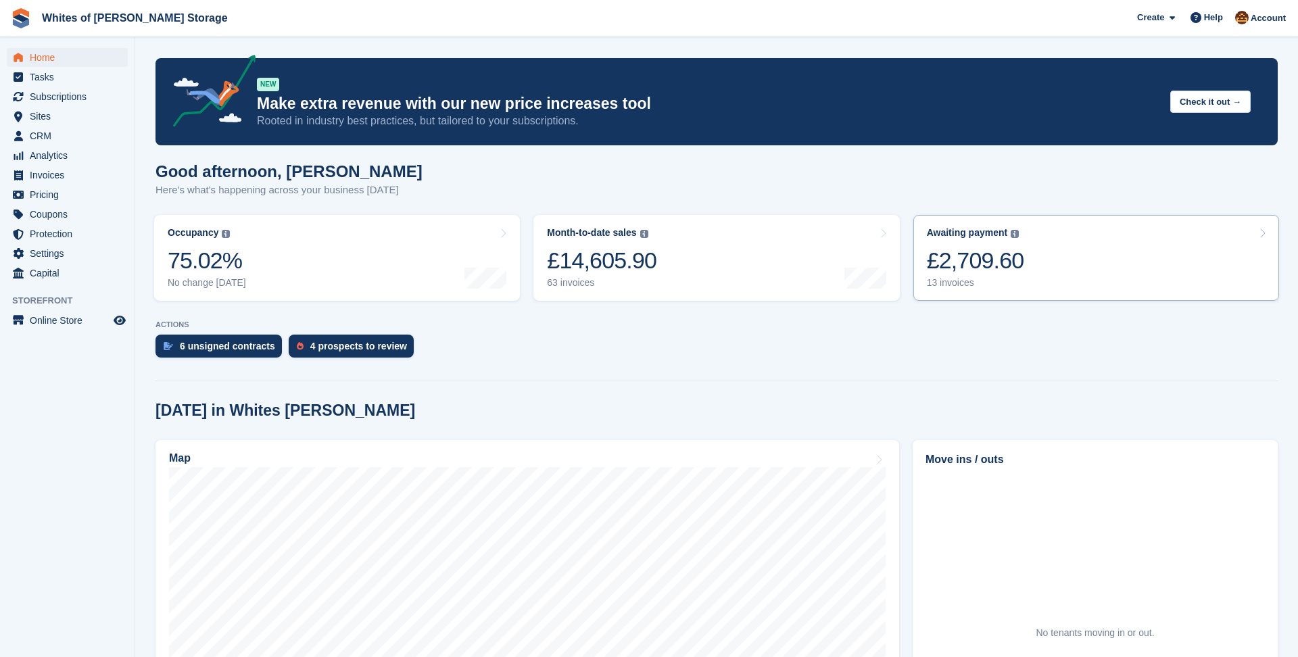
click at [994, 249] on div "£2,709.60" at bounding box center [975, 261] width 97 height 28
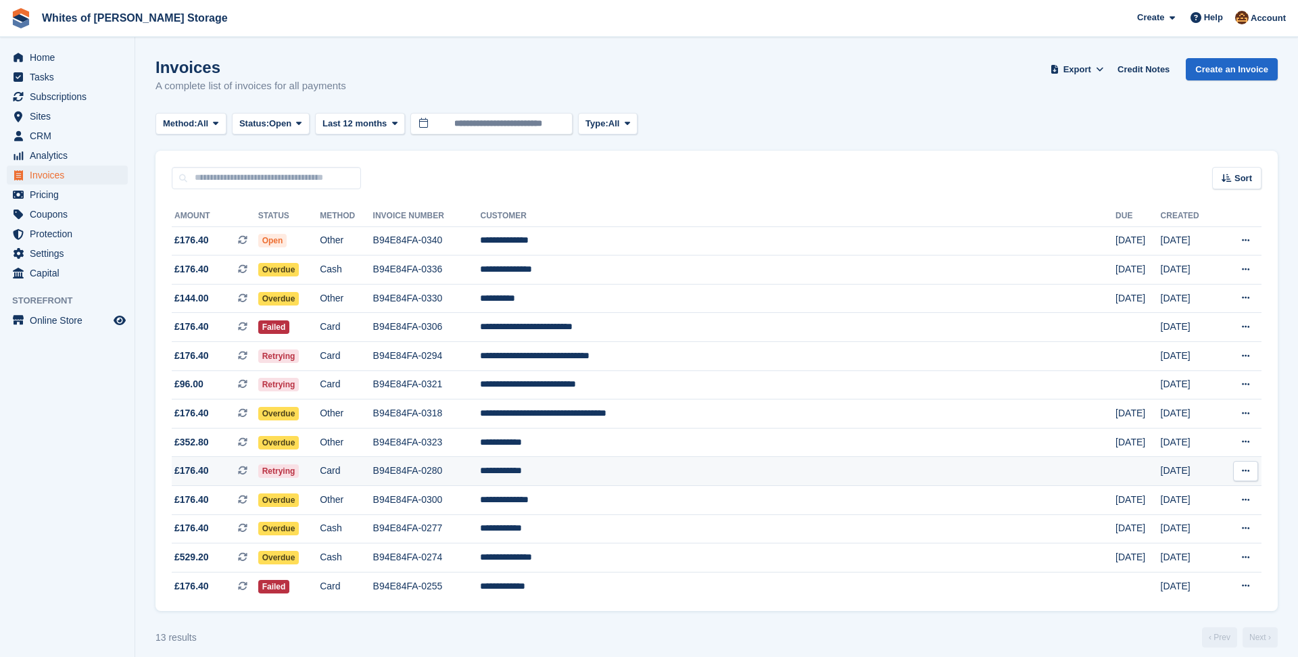
click at [669, 472] on td "**********" at bounding box center [797, 471] width 635 height 29
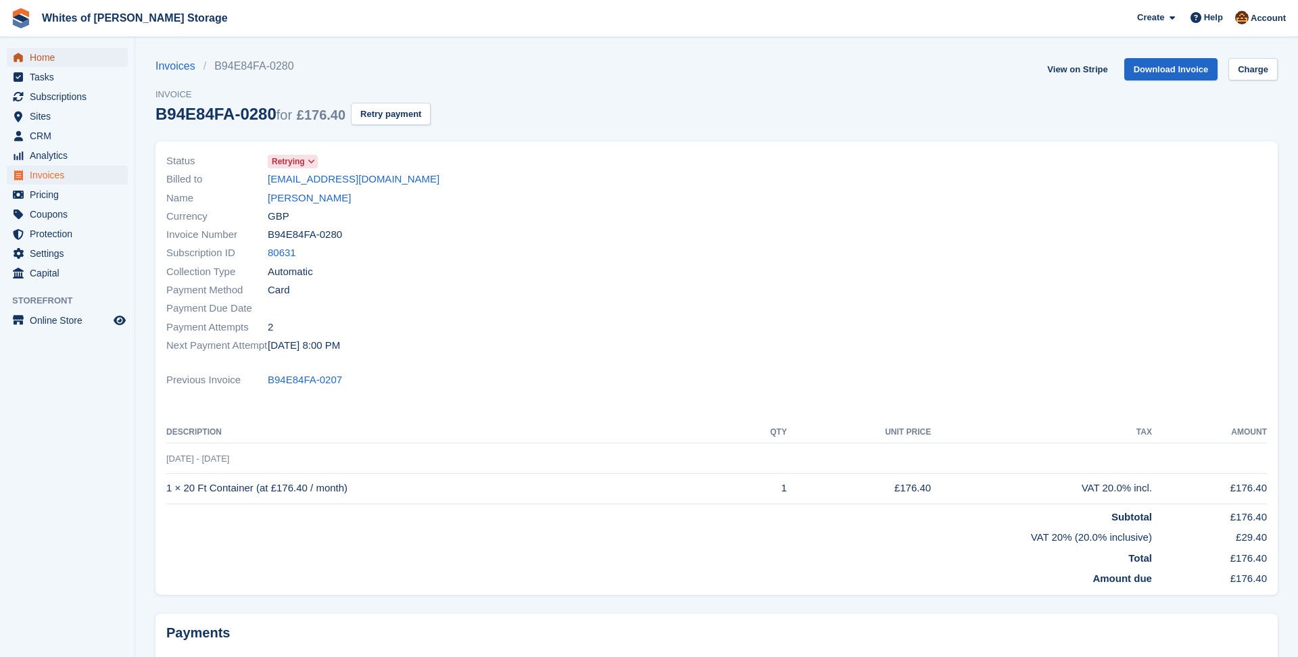
click at [47, 62] on span "Home" at bounding box center [70, 57] width 81 height 19
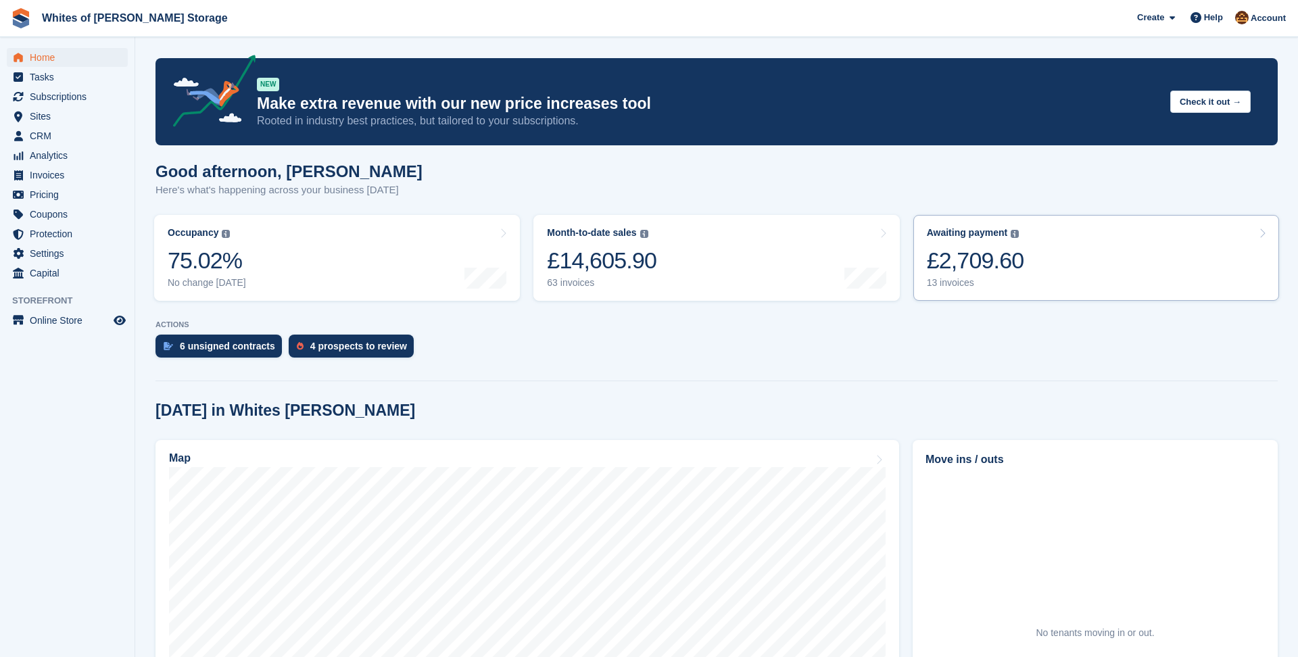
click at [1021, 274] on div "£2,709.60" at bounding box center [975, 261] width 97 height 28
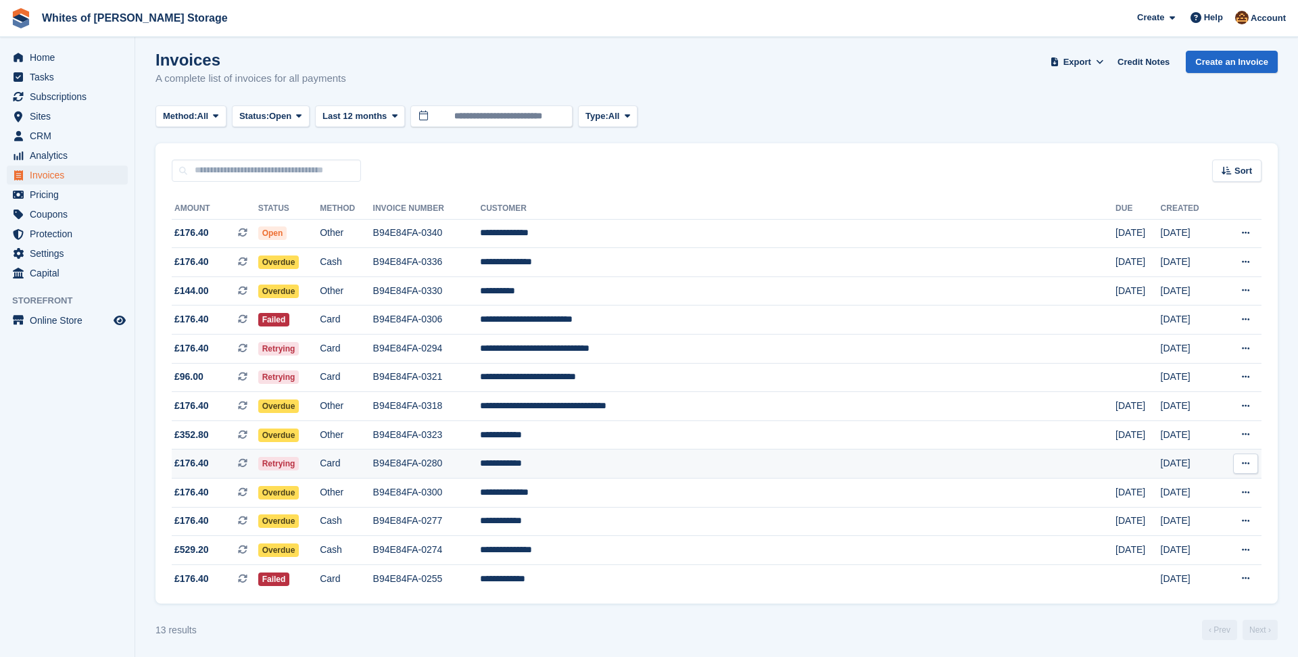
scroll to position [11, 0]
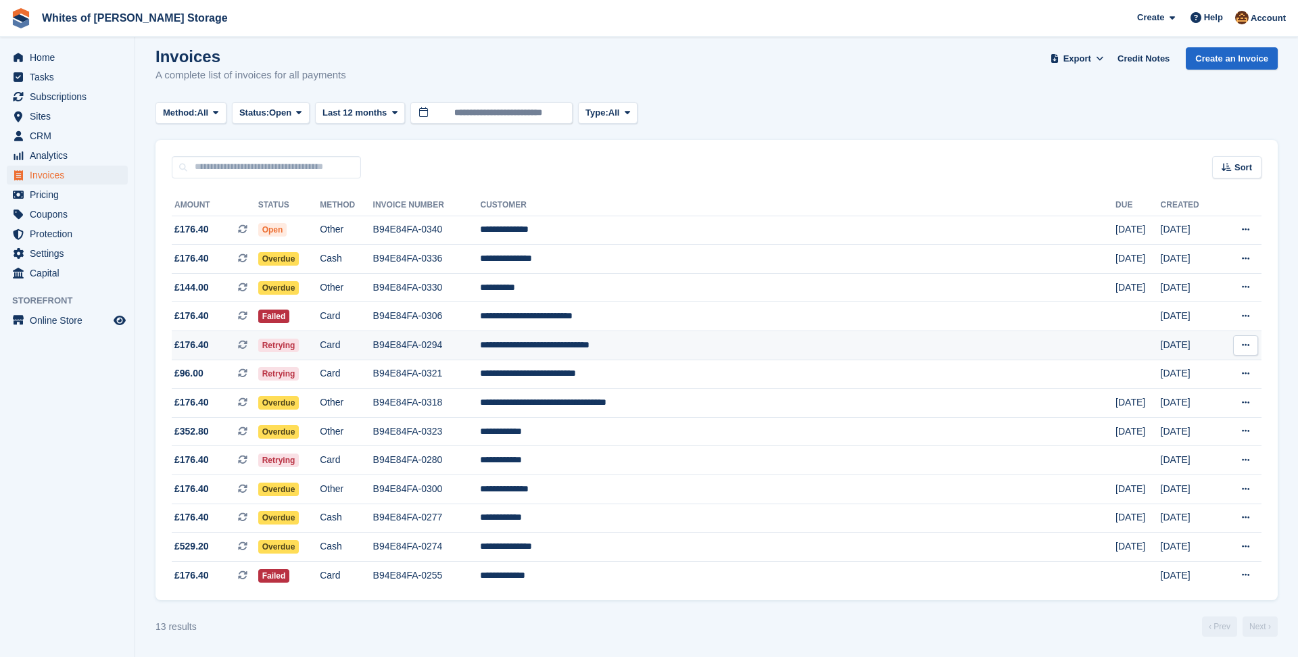
click at [756, 345] on td "**********" at bounding box center [797, 345] width 635 height 29
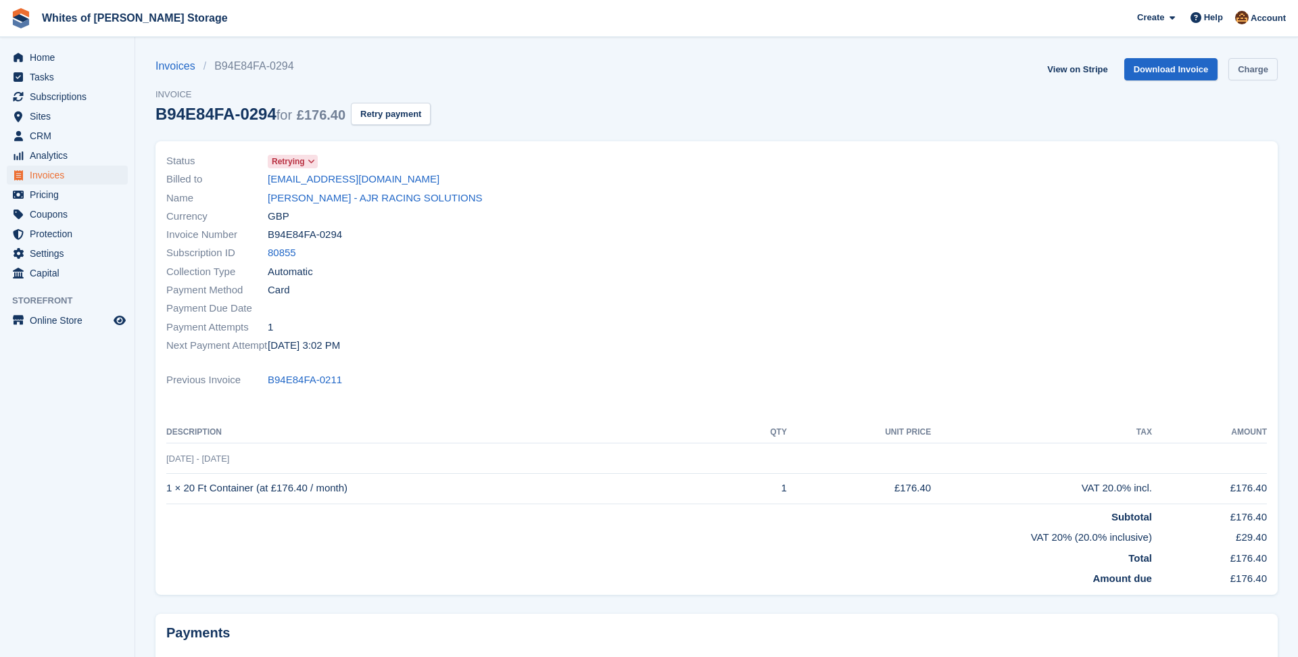
click at [1250, 74] on link "Charge" at bounding box center [1252, 69] width 49 height 22
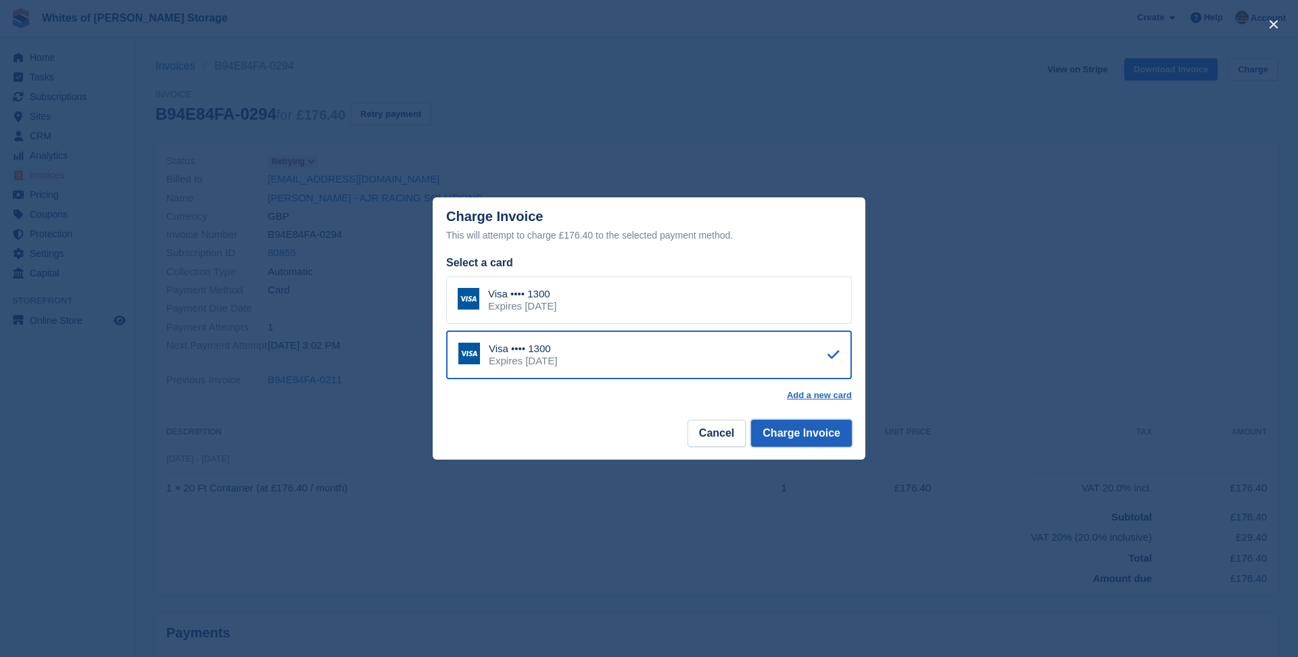
click at [801, 437] on button "Charge Invoice" at bounding box center [801, 433] width 101 height 27
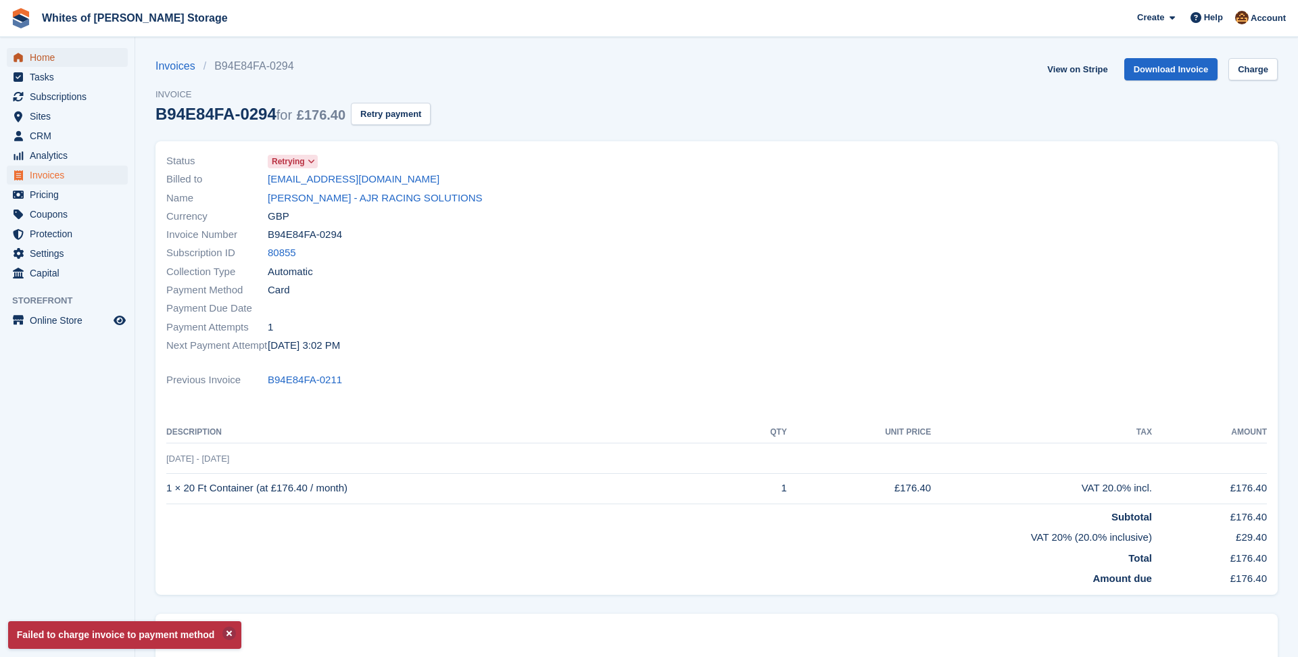
click at [44, 58] on span "Home" at bounding box center [70, 57] width 81 height 19
